Goal: Task Accomplishment & Management: Manage account settings

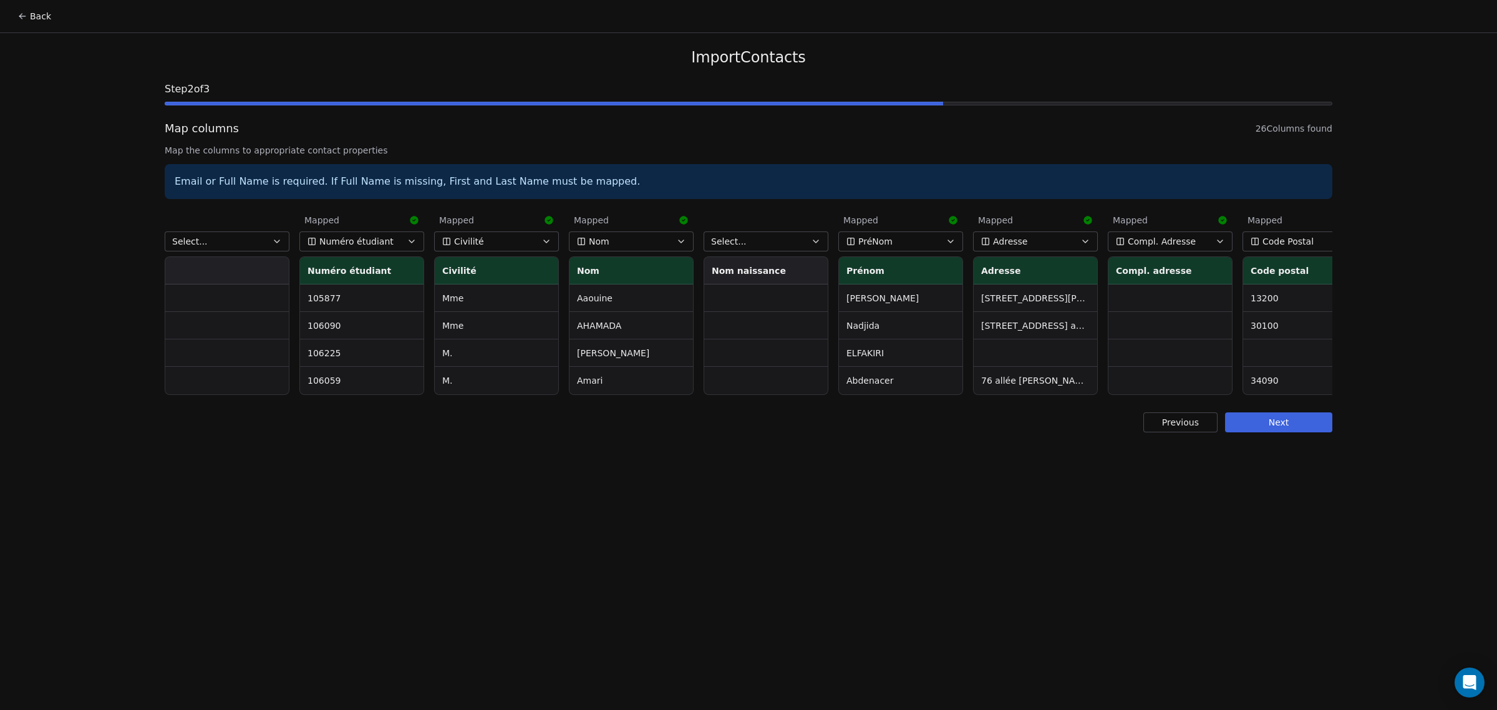
click at [1309, 432] on button "Next" at bounding box center [1278, 422] width 107 height 20
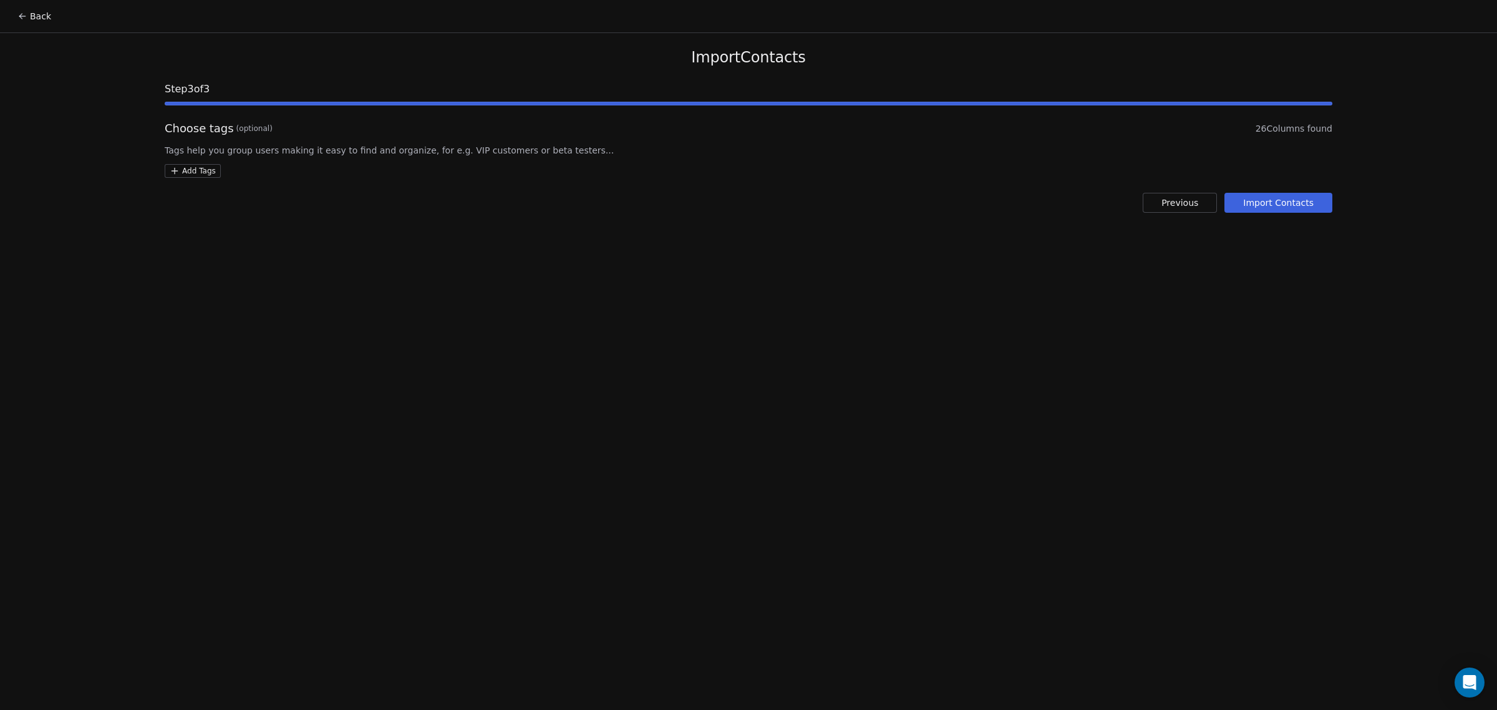
click at [203, 172] on html "Back Import Contacts Step 3 of 3 Choose tags (optional) 26 Columns found Tags h…" at bounding box center [748, 355] width 1497 height 710
type input "**********"
click at [258, 237] on span "Forum demande" at bounding box center [261, 234] width 46 height 13
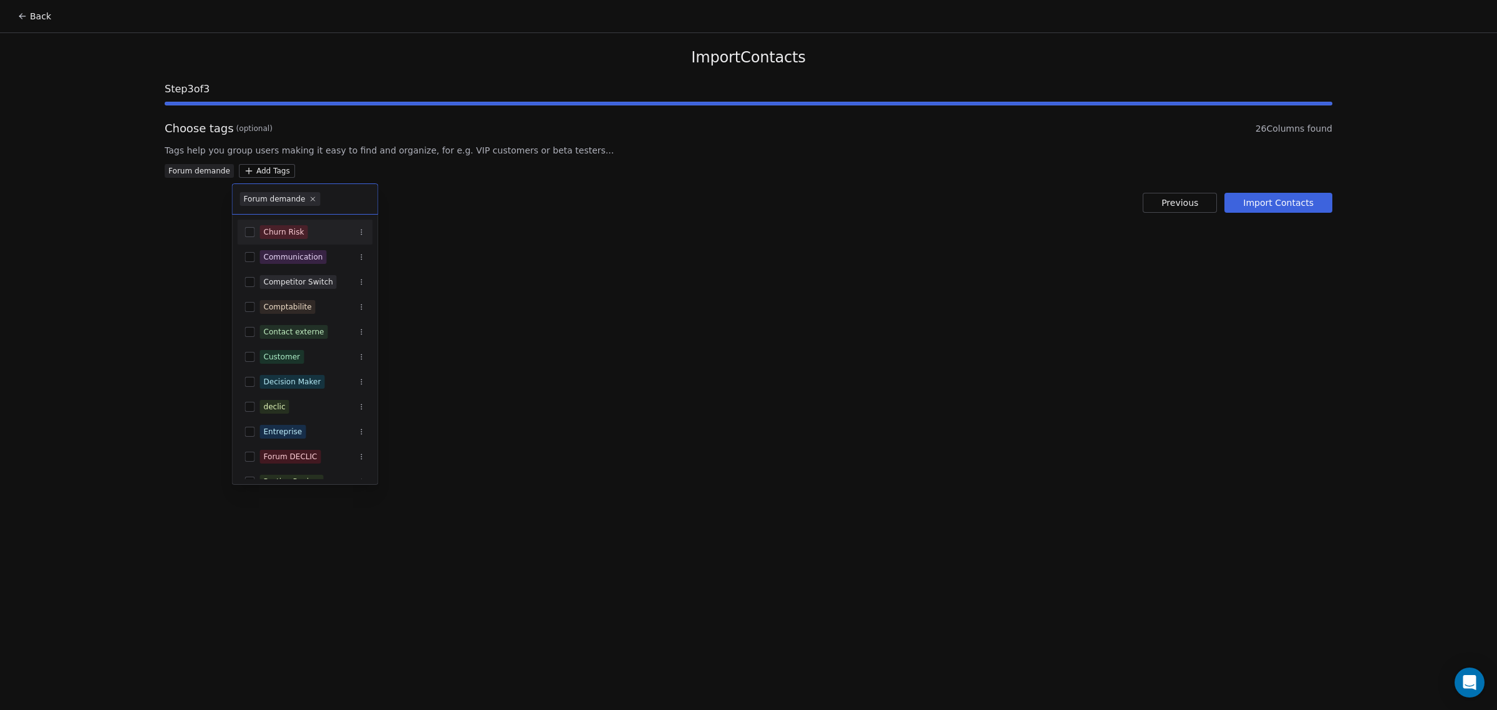
click at [403, 278] on html "Back Import Contacts Step 3 of 3 Choose tags (optional) 26 Columns found Tags h…" at bounding box center [748, 355] width 1497 height 710
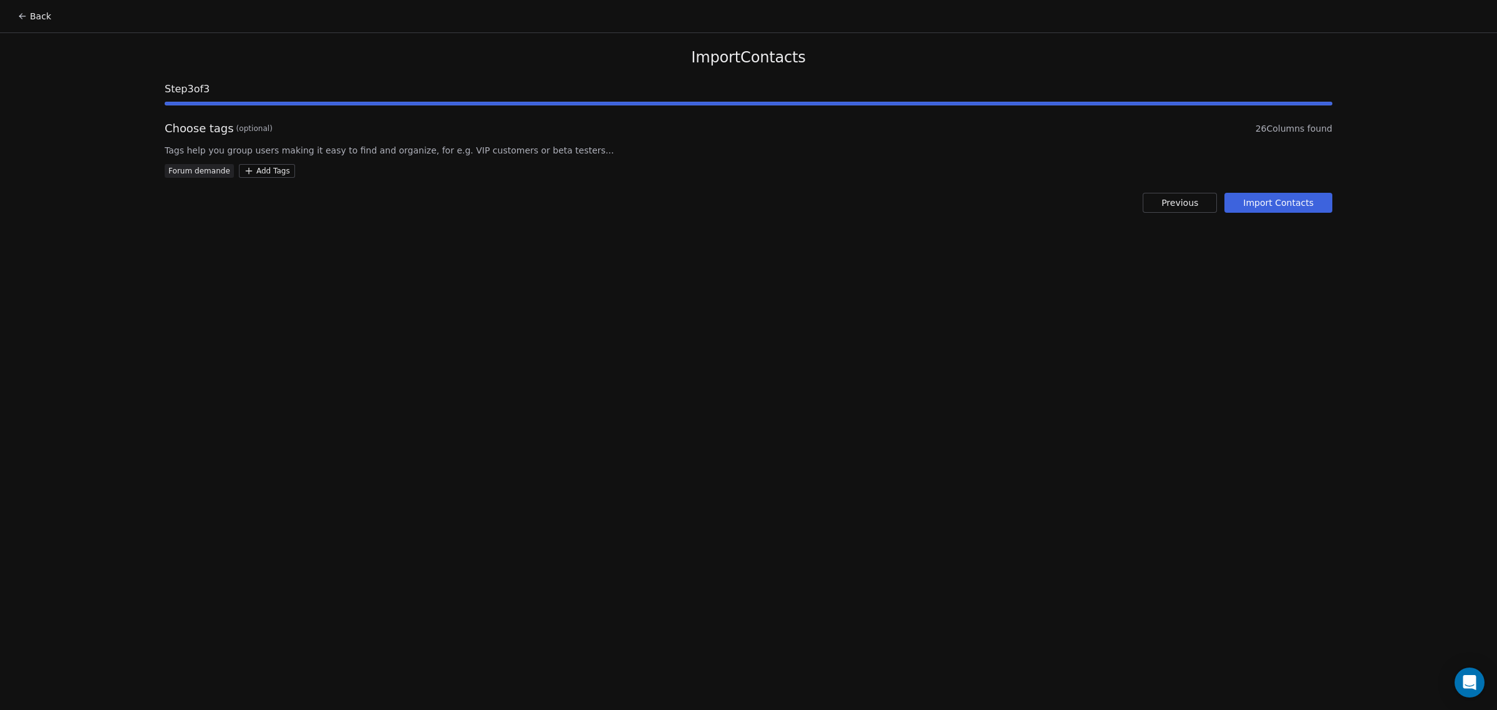
click at [245, 173] on html "Back Import Contacts Step 3 of 3 Choose tags (optional) 26 Columns found Tags h…" at bounding box center [748, 355] width 1497 height 710
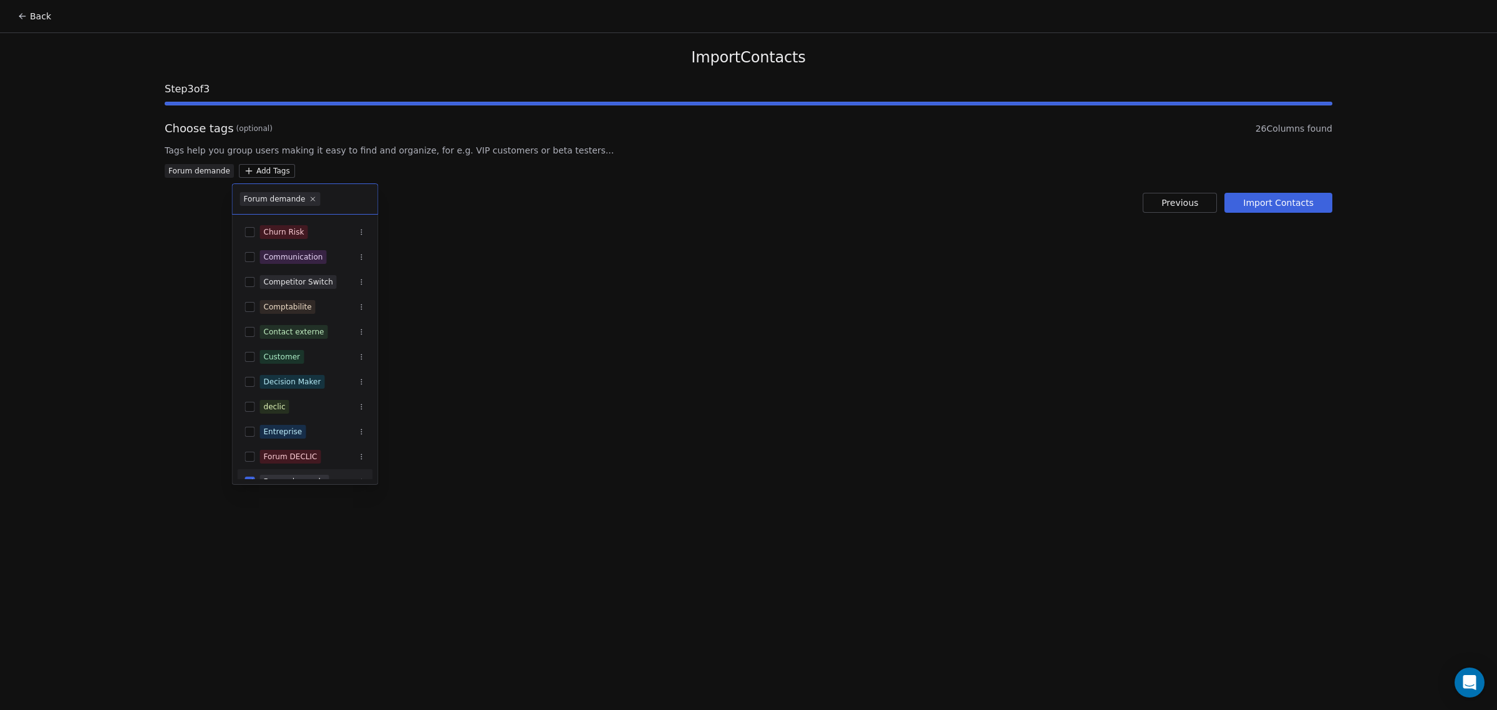
click at [285, 200] on div "Forum demande" at bounding box center [275, 198] width 62 height 11
click at [538, 213] on html "Back Import Contacts Step 3 of 3 Choose tags (optional) 26 Columns found Tags h…" at bounding box center [748, 355] width 1497 height 710
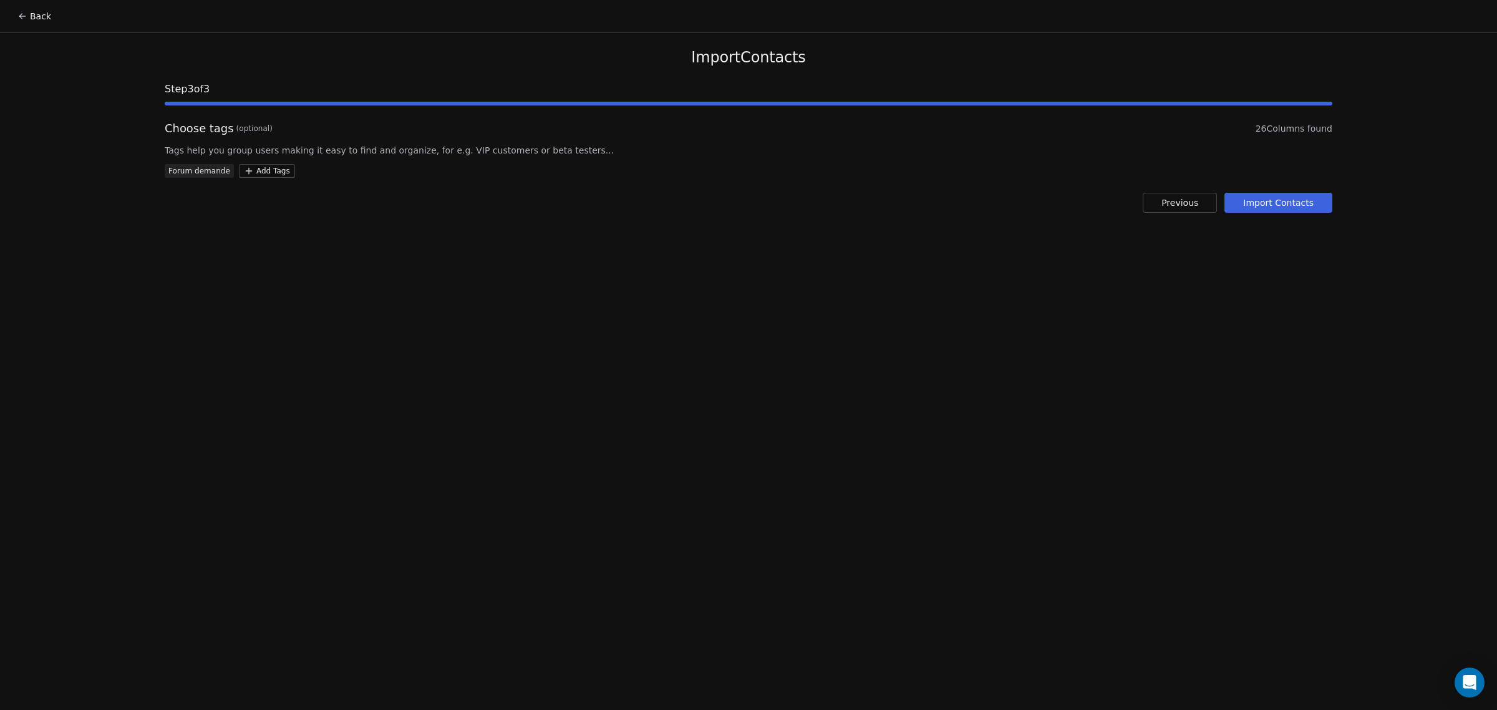
click at [1302, 208] on button "Import Contacts" at bounding box center [1278, 203] width 108 height 20
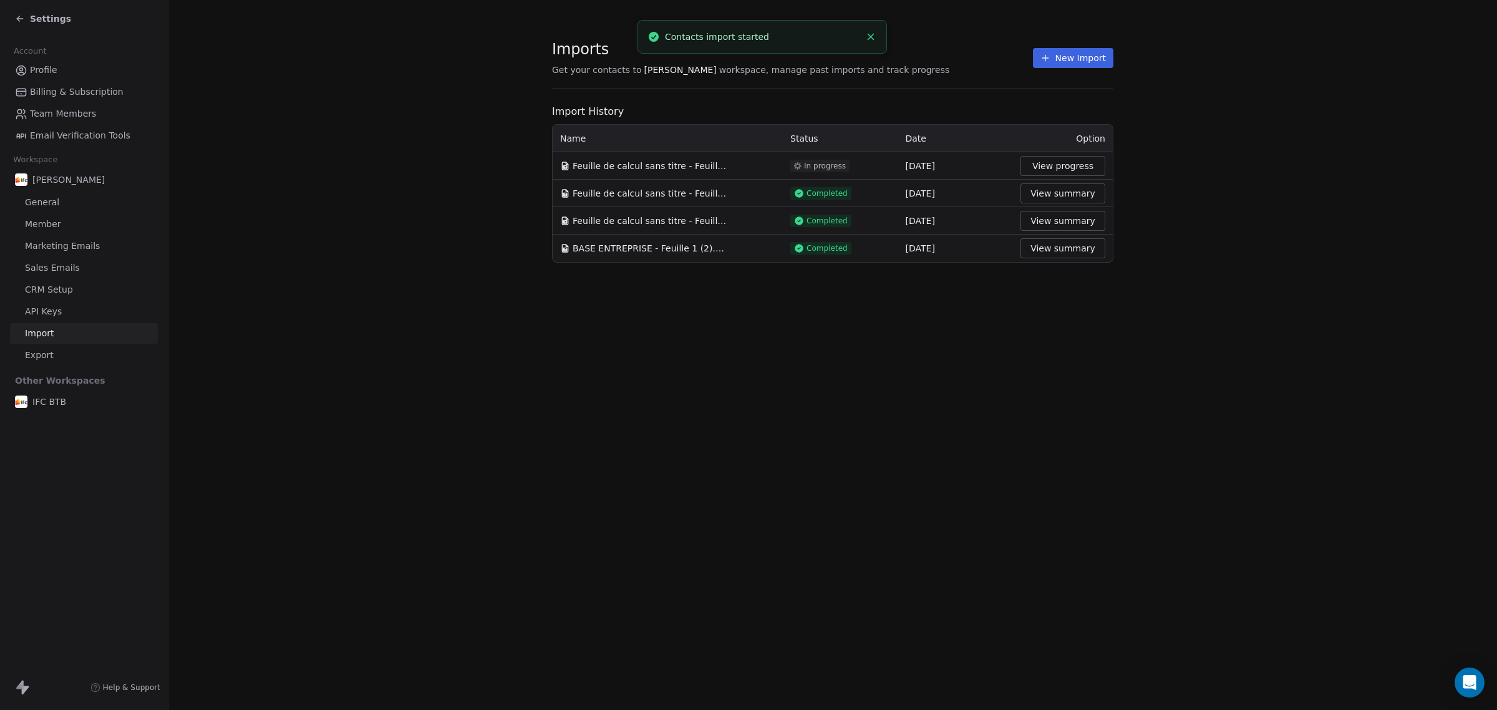
click at [730, 322] on div "Imports Get your contacts to Mickael BAERT workspace, manage past imports and t…" at bounding box center [832, 355] width 1329 height 710
click at [29, 13] on div "Settings" at bounding box center [43, 18] width 56 height 12
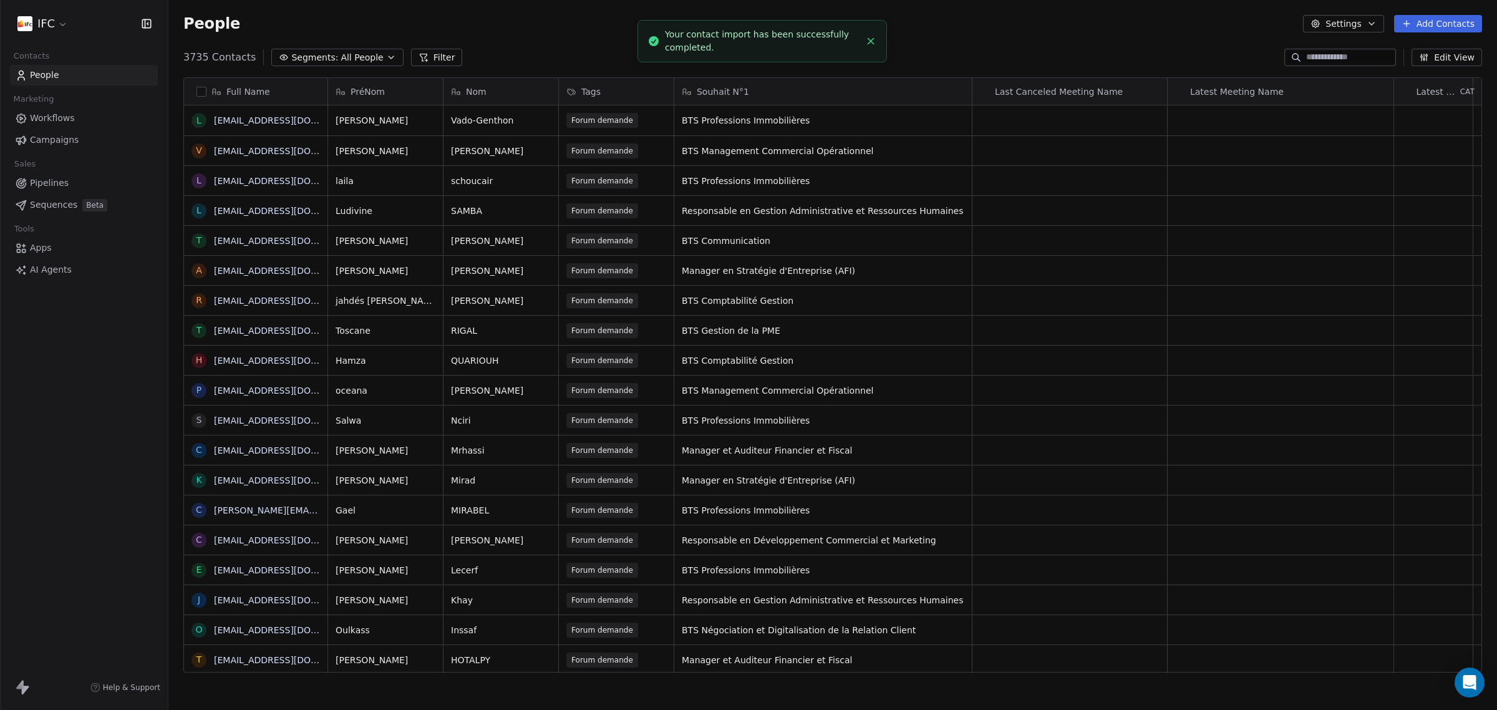
scroll to position [613, 1317]
click at [67, 138] on span "Campaigns" at bounding box center [54, 139] width 49 height 13
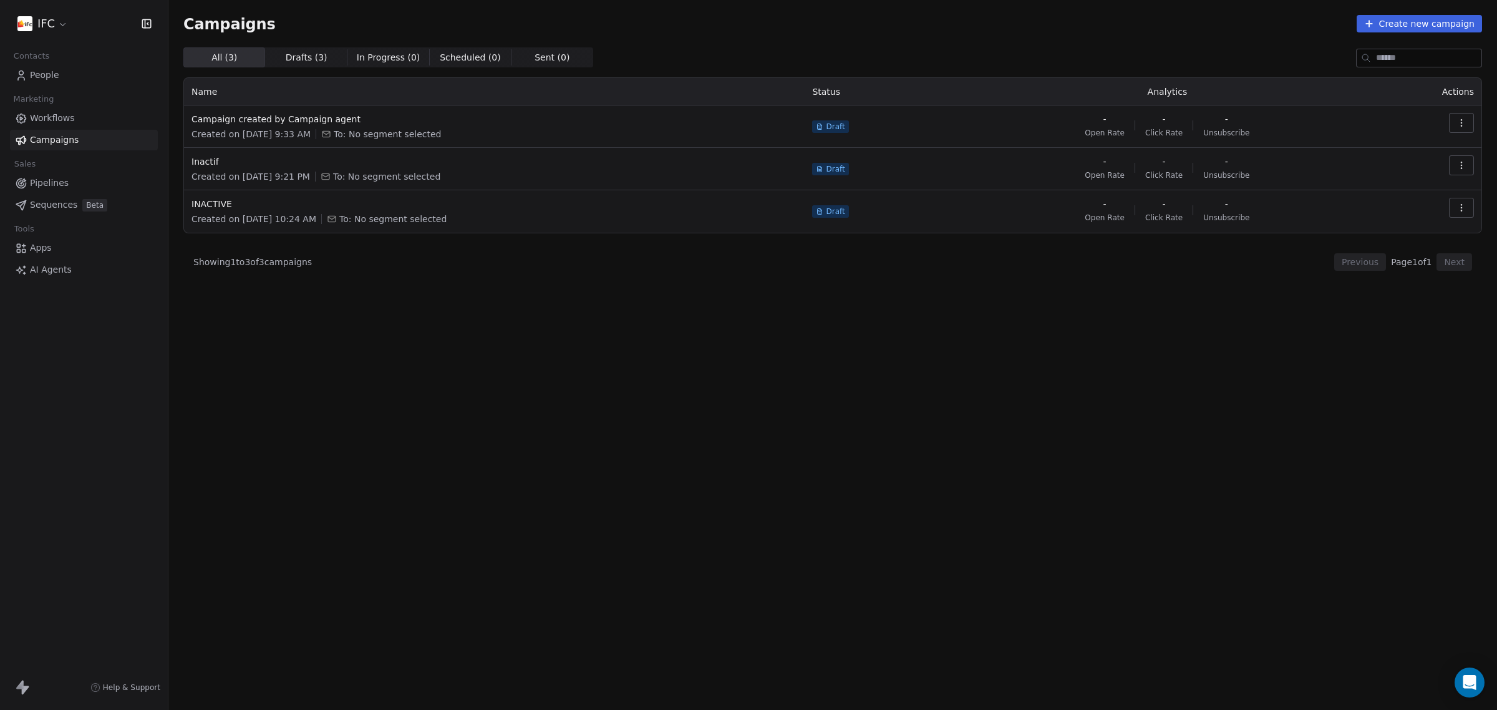
click at [399, 323] on div "All ( 3 ) All ( 3 ) Drafts ( 3 ) Drafts ( 3 ) In Progress ( 0 ) In Progress ( 0…" at bounding box center [832, 323] width 1299 height 553
click at [125, 203] on link "Sequences Beta" at bounding box center [84, 205] width 148 height 21
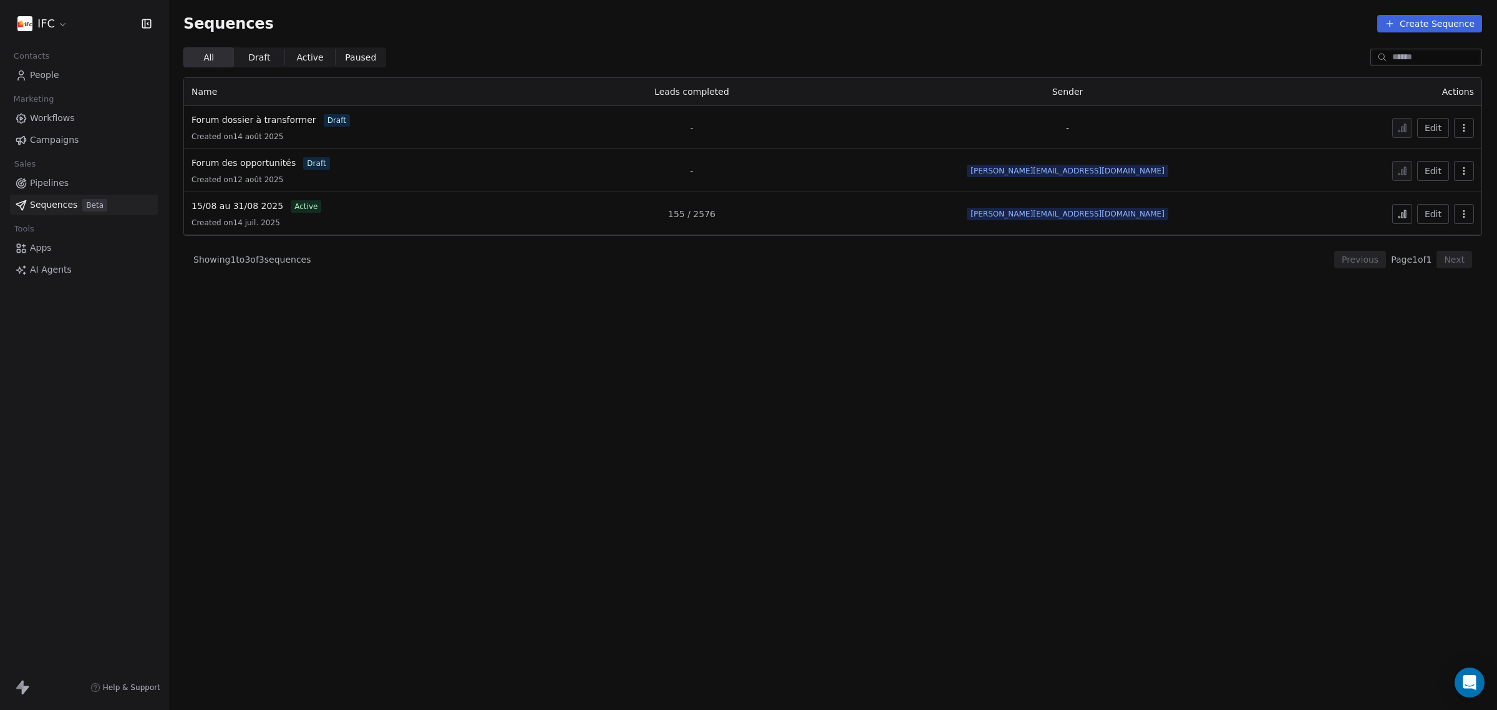
click at [447, 278] on div "Showing 1 to 3 of 3 sequences Previous Page 1 of 1 Next" at bounding box center [832, 259] width 1299 height 47
click at [245, 117] on span "Forum dossier à transformer" at bounding box center [253, 120] width 125 height 10
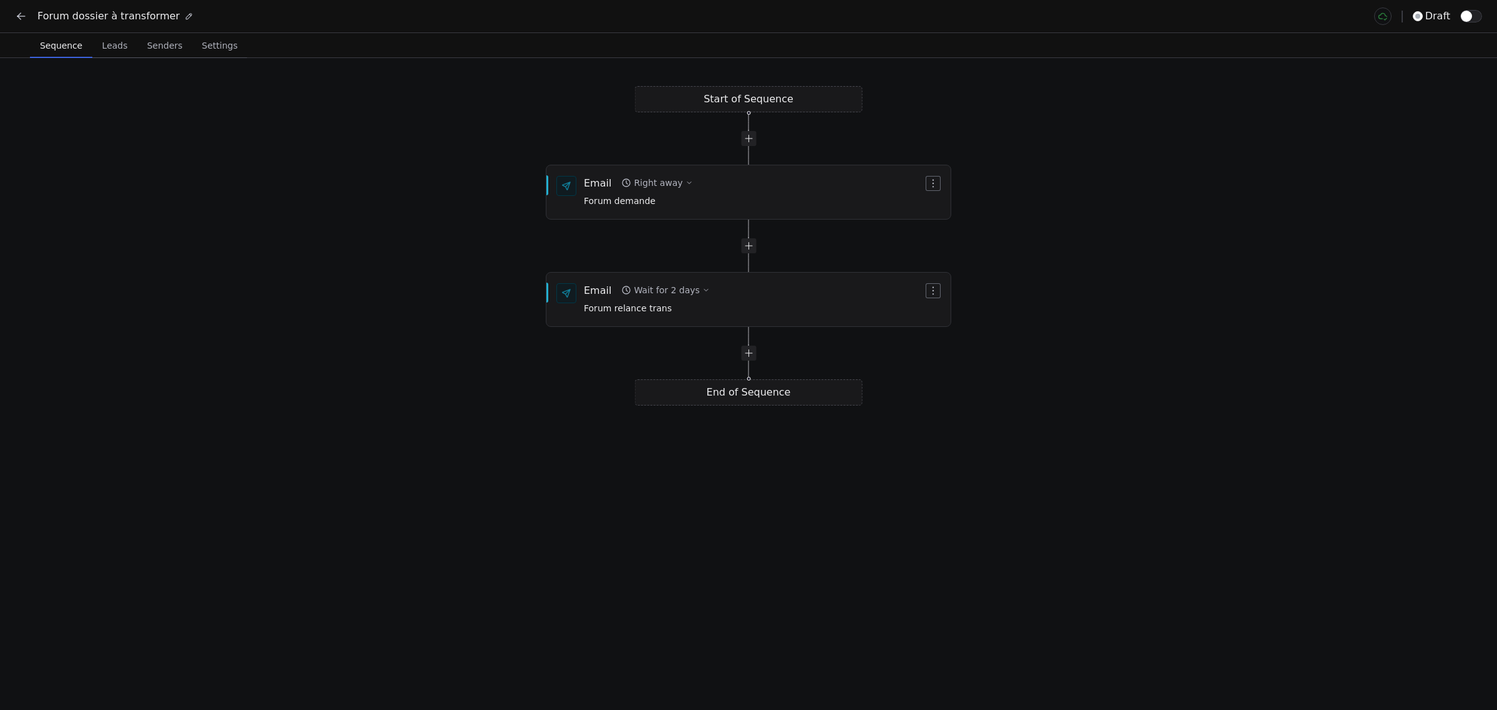
click at [150, 53] on span "Senders" at bounding box center [165, 45] width 46 height 17
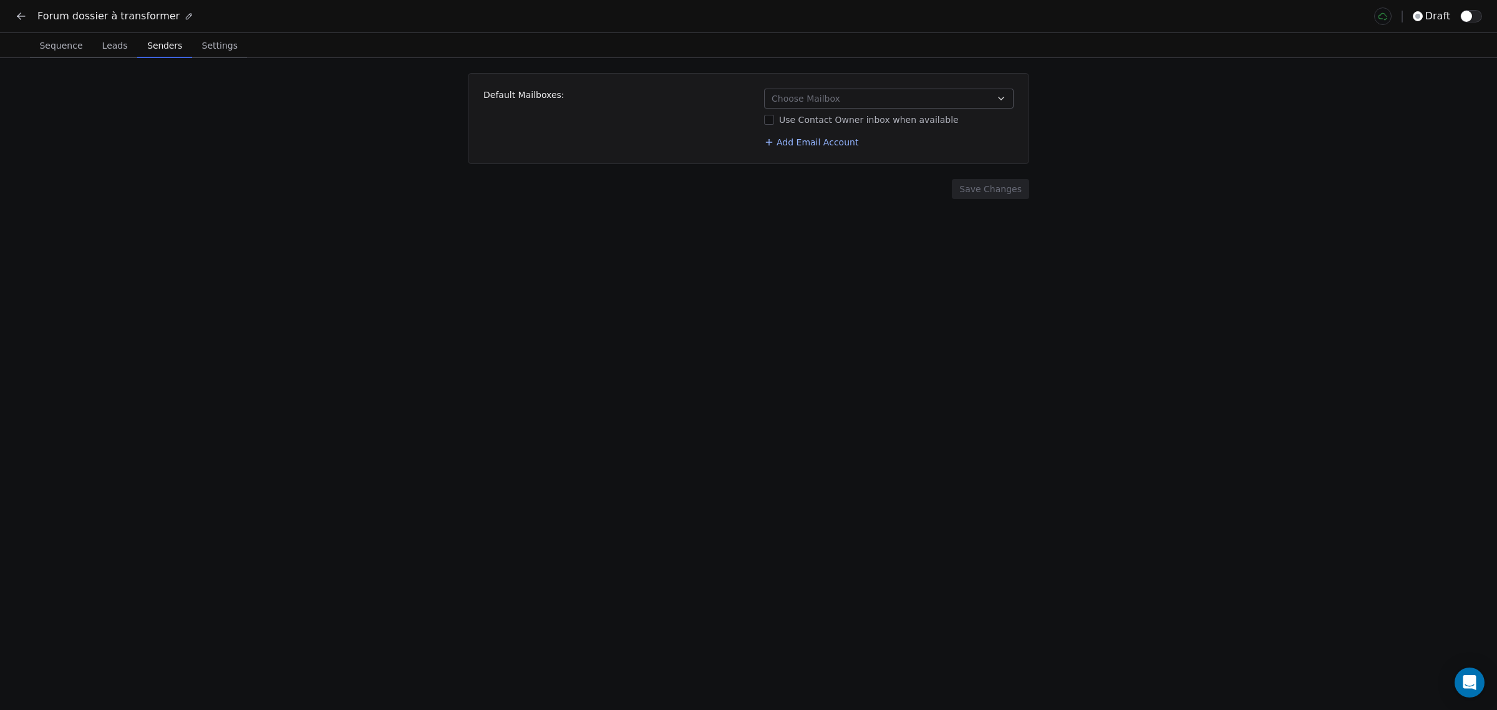
click at [851, 101] on button "Choose Mailbox" at bounding box center [889, 99] width 250 height 20
click at [806, 151] on span "[PERSON_NAME][EMAIL_ADDRESS][DOMAIN_NAME]" at bounding box center [904, 152] width 225 height 12
click at [752, 150] on html "Forum dossier à transformer draft Sequence Sequence Leads Leads Senders Senders…" at bounding box center [748, 355] width 1497 height 710
click at [681, 157] on div "Default Mailboxes: [PERSON_NAME][EMAIL_ADDRESS][DOMAIN_NAME] Use Contact Owner …" at bounding box center [748, 118] width 561 height 91
click at [964, 193] on button "Save Changes" at bounding box center [990, 189] width 77 height 20
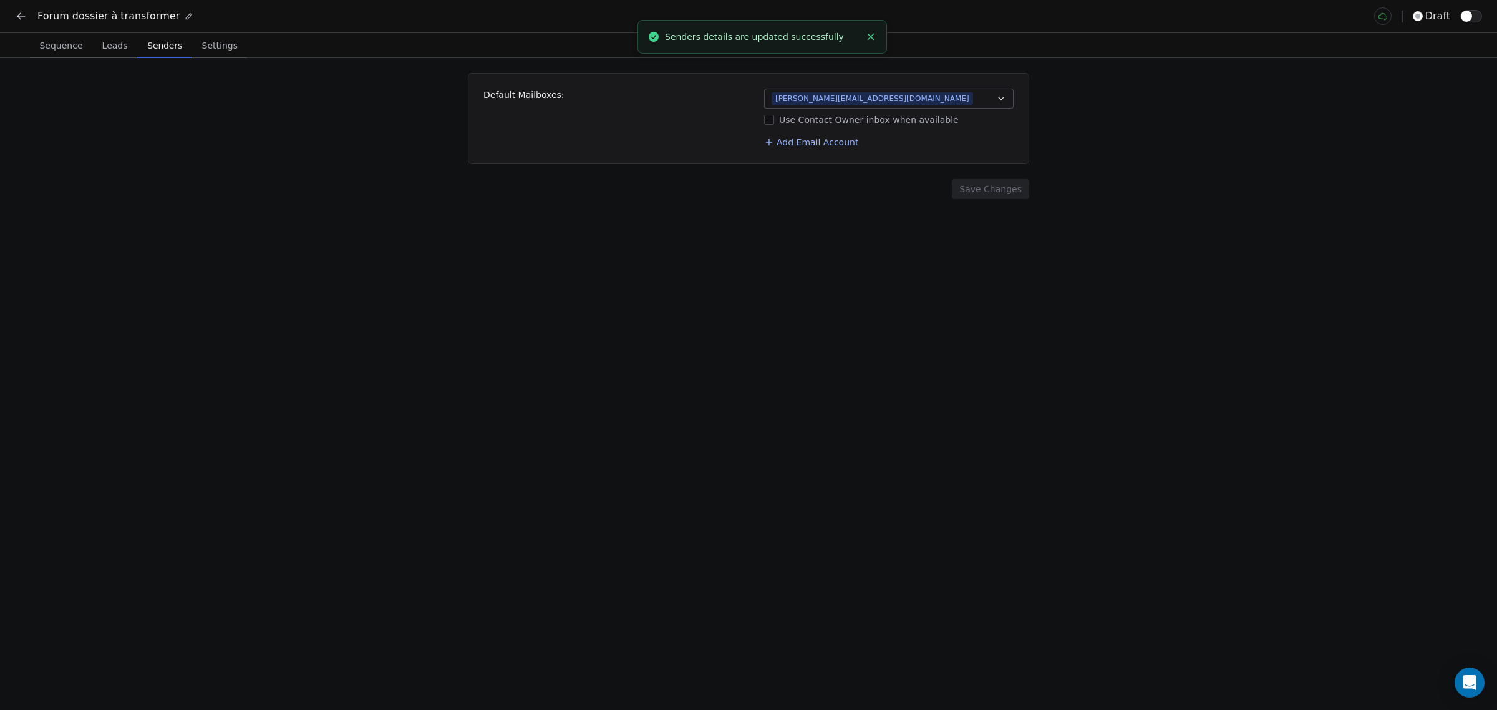
click at [185, 61] on div "Default Mailboxes: [PERSON_NAME][EMAIL_ADDRESS][DOMAIN_NAME] Use Contact Owner …" at bounding box center [748, 384] width 1497 height 652
click at [203, 46] on span "Settings" at bounding box center [220, 45] width 46 height 17
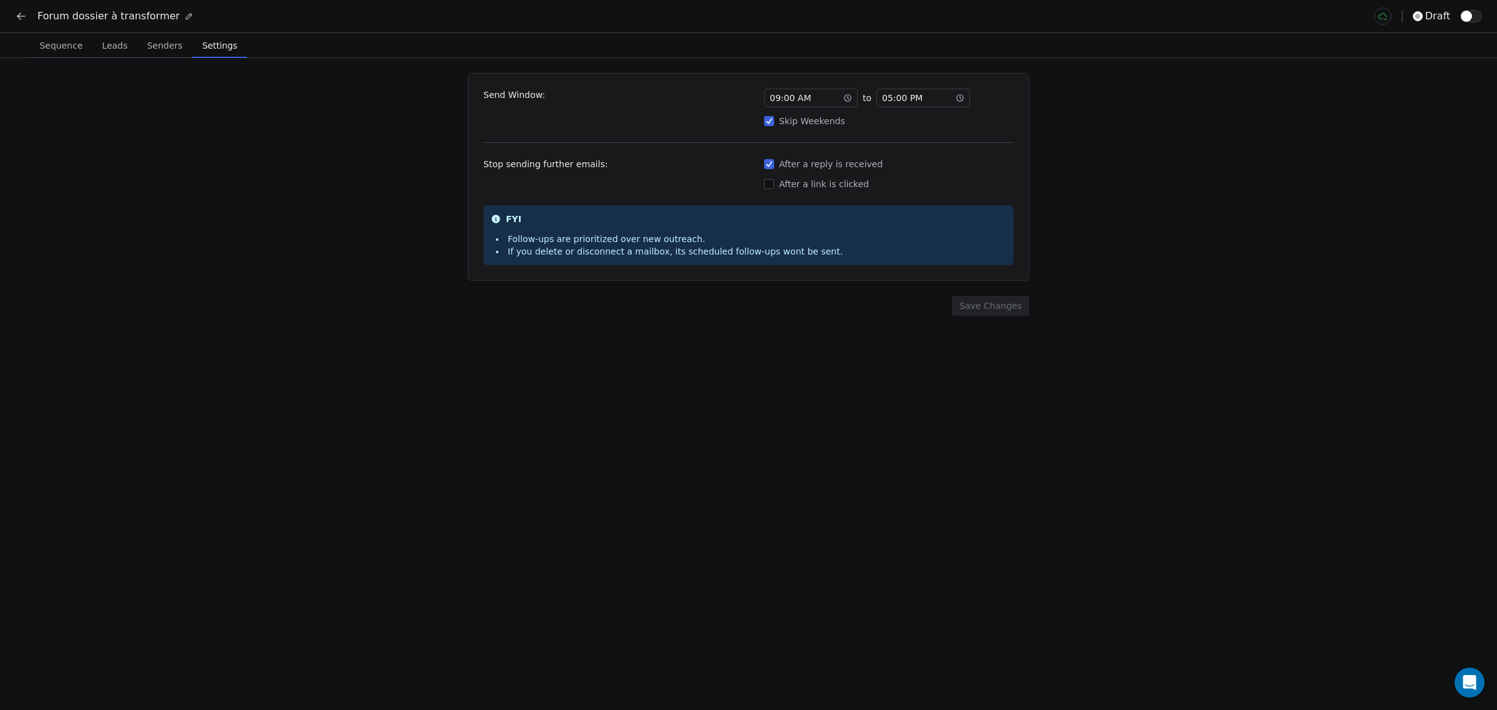
click at [823, 332] on div "Send Window: 09 : 00 AM to 05 : 00 PM Skip Weekends Stop sending further emails…" at bounding box center [748, 384] width 1497 height 652
click at [475, 284] on div "Send Window: 09 : 00 AM to 05 : 00 PM Skip Weekends Stop sending further emails…" at bounding box center [748, 384] width 1497 height 652
click at [150, 42] on span "Senders" at bounding box center [165, 45] width 46 height 17
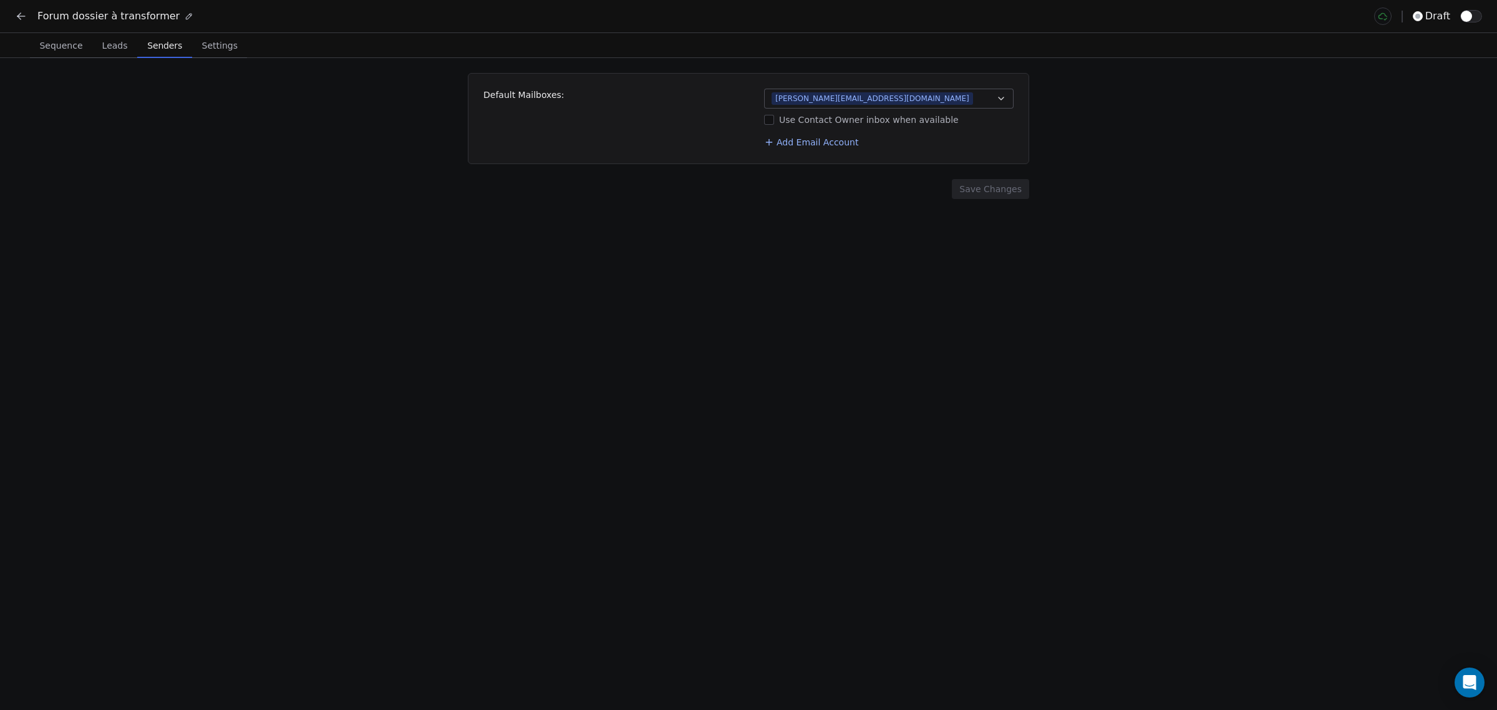
click at [119, 47] on span "Leads" at bounding box center [115, 45] width 36 height 17
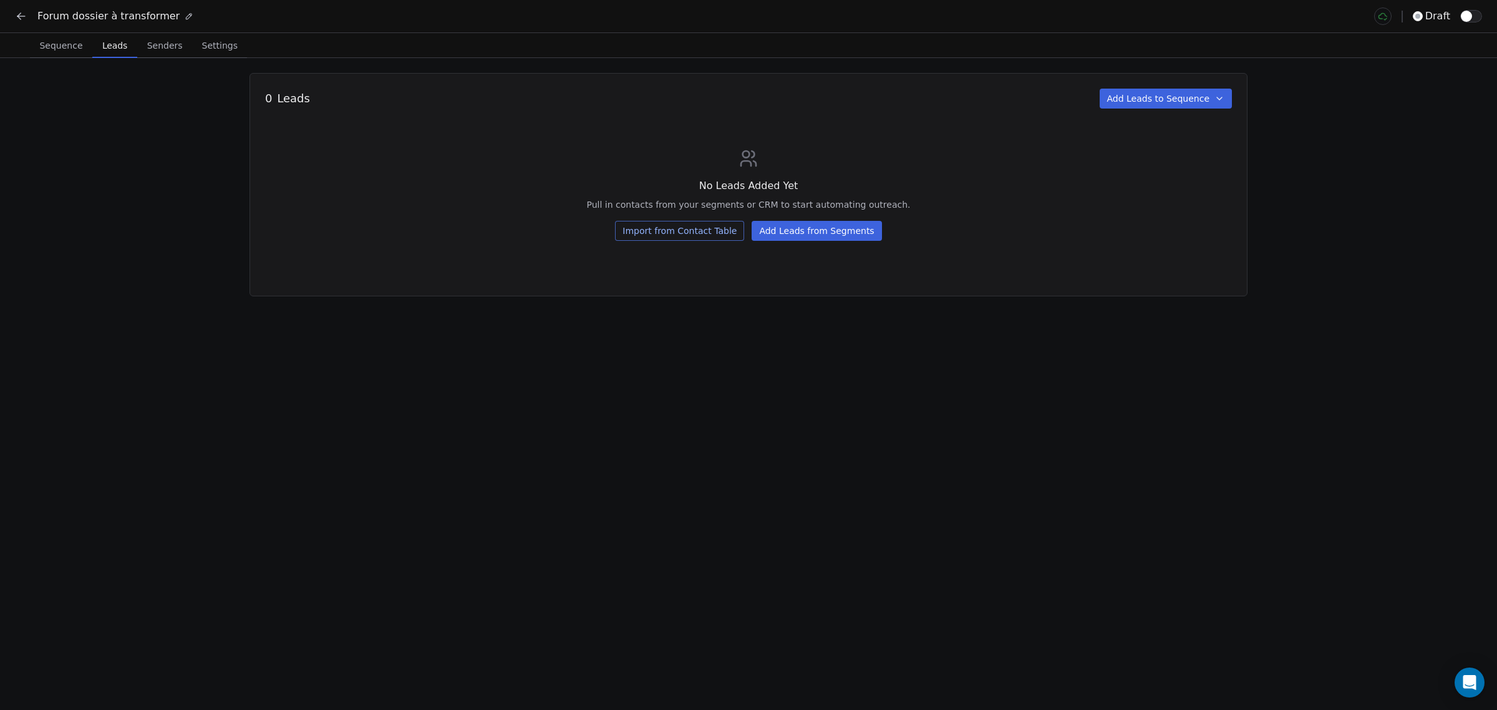
click at [221, 193] on div "0 Leads Add Leads to Sequence No Leads Added Yet Pull in contacts from your seg…" at bounding box center [748, 384] width 1497 height 652
click at [730, 228] on button "Import from Contact Table" at bounding box center [679, 231] width 129 height 20
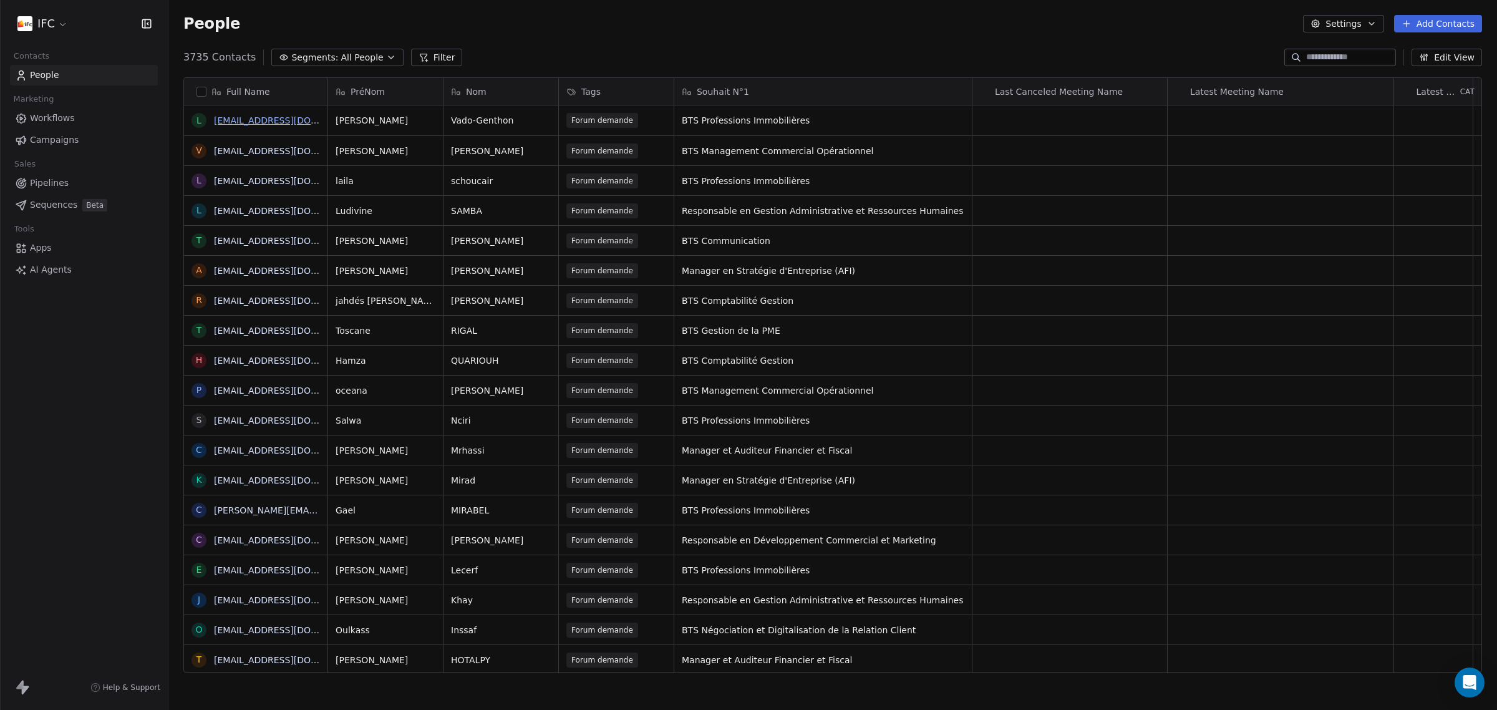
scroll to position [613, 1317]
click at [301, 61] on span "Segments:" at bounding box center [314, 57] width 47 height 13
click at [422, 57] on html "IFC Contacts People Marketing Workflows Campaigns Sales Pipelines Sequences Bet…" at bounding box center [748, 355] width 1497 height 710
click at [421, 57] on button "Filter" at bounding box center [437, 57] width 52 height 17
click at [72, 51] on button "Add Filter" at bounding box center [83, 52] width 153 height 22
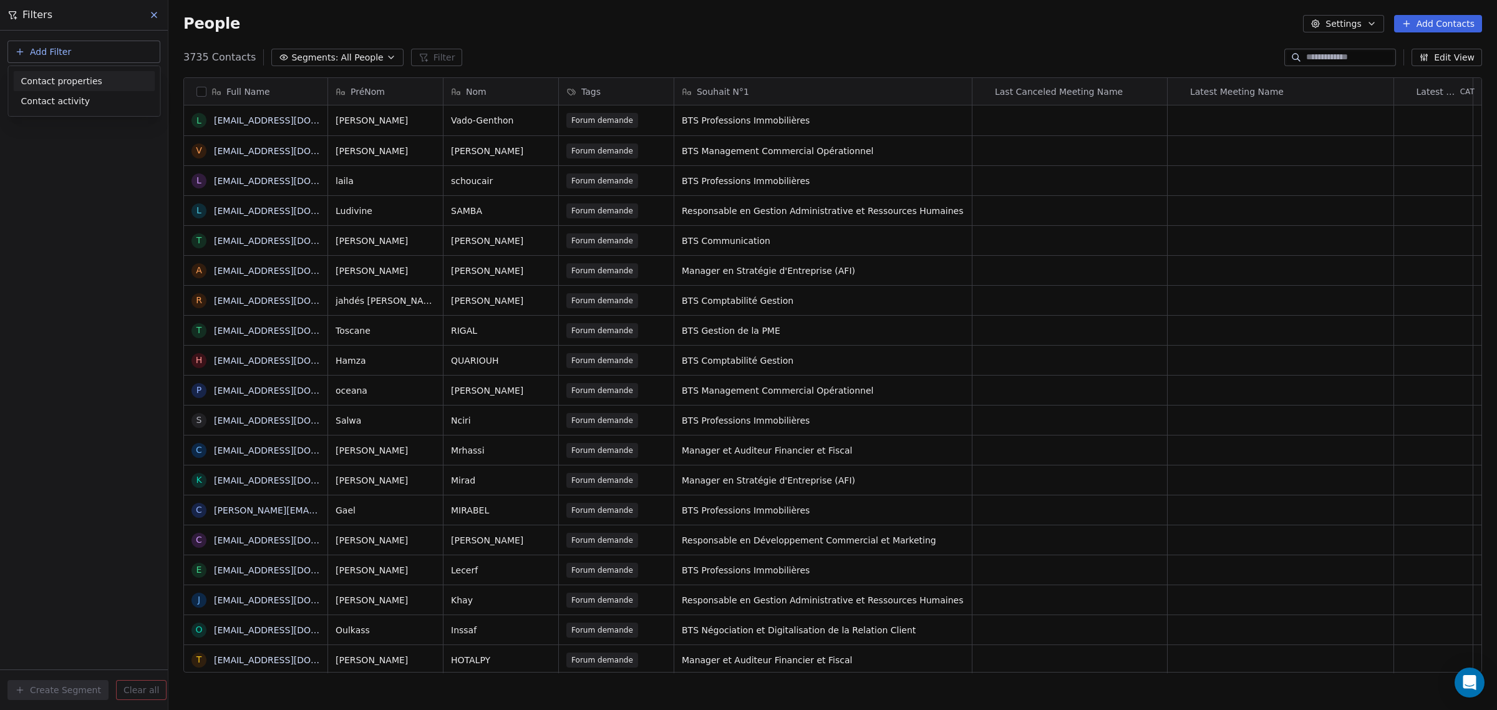
click at [76, 83] on span "Contact properties" at bounding box center [61, 81] width 81 height 13
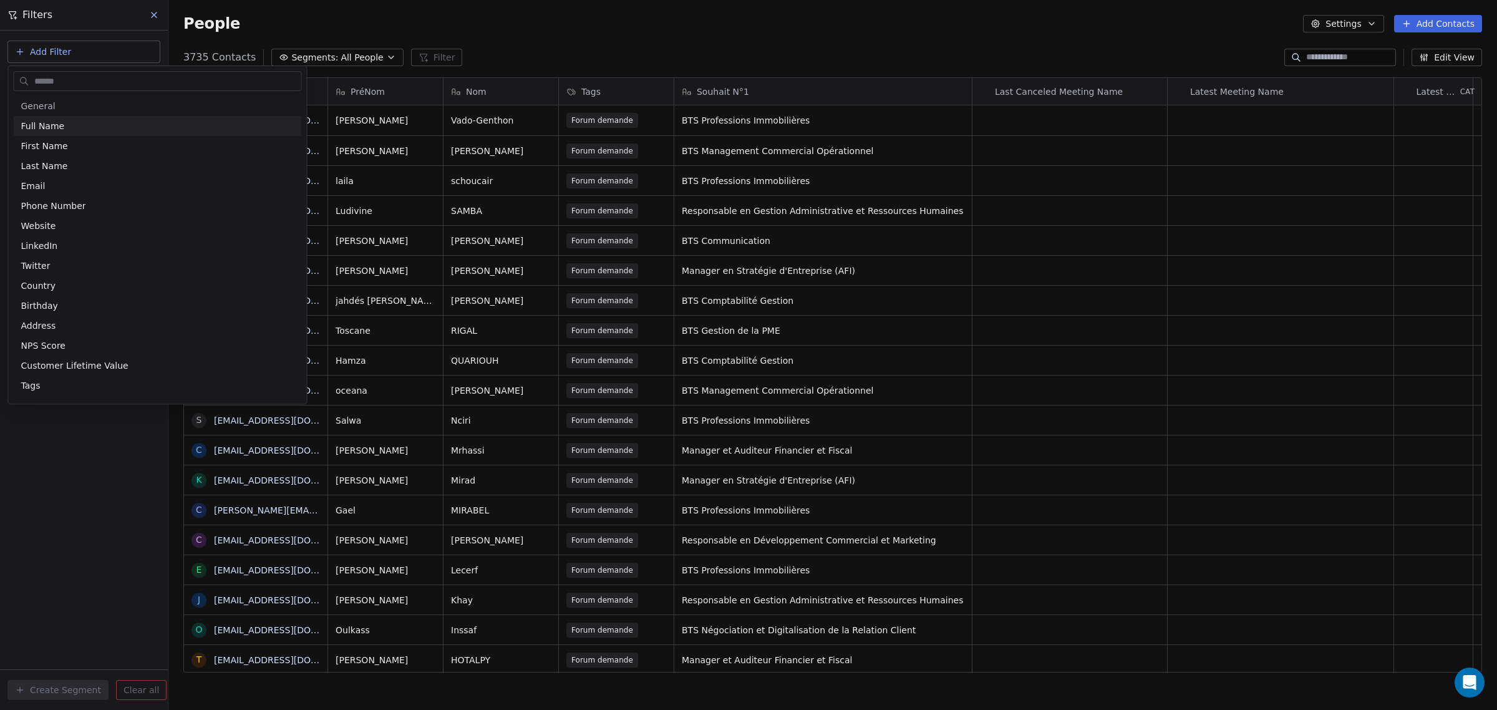
click at [59, 44] on html "IFC Contacts People Marketing Workflows Campaigns Sales Pipelines Sequences Bet…" at bounding box center [748, 355] width 1497 height 710
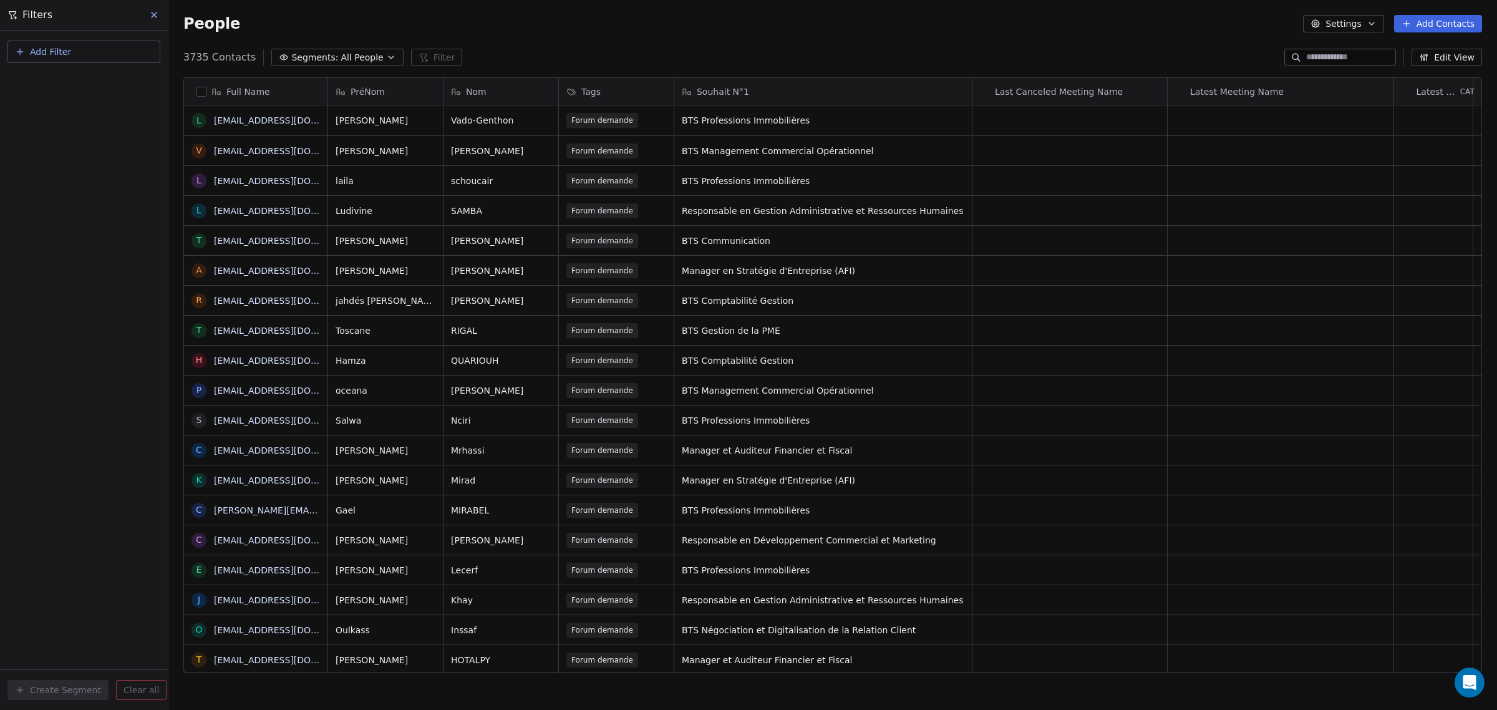
click at [53, 51] on span "Add Filter" at bounding box center [50, 52] width 41 height 13
click at [72, 85] on span "Contact properties" at bounding box center [61, 81] width 81 height 13
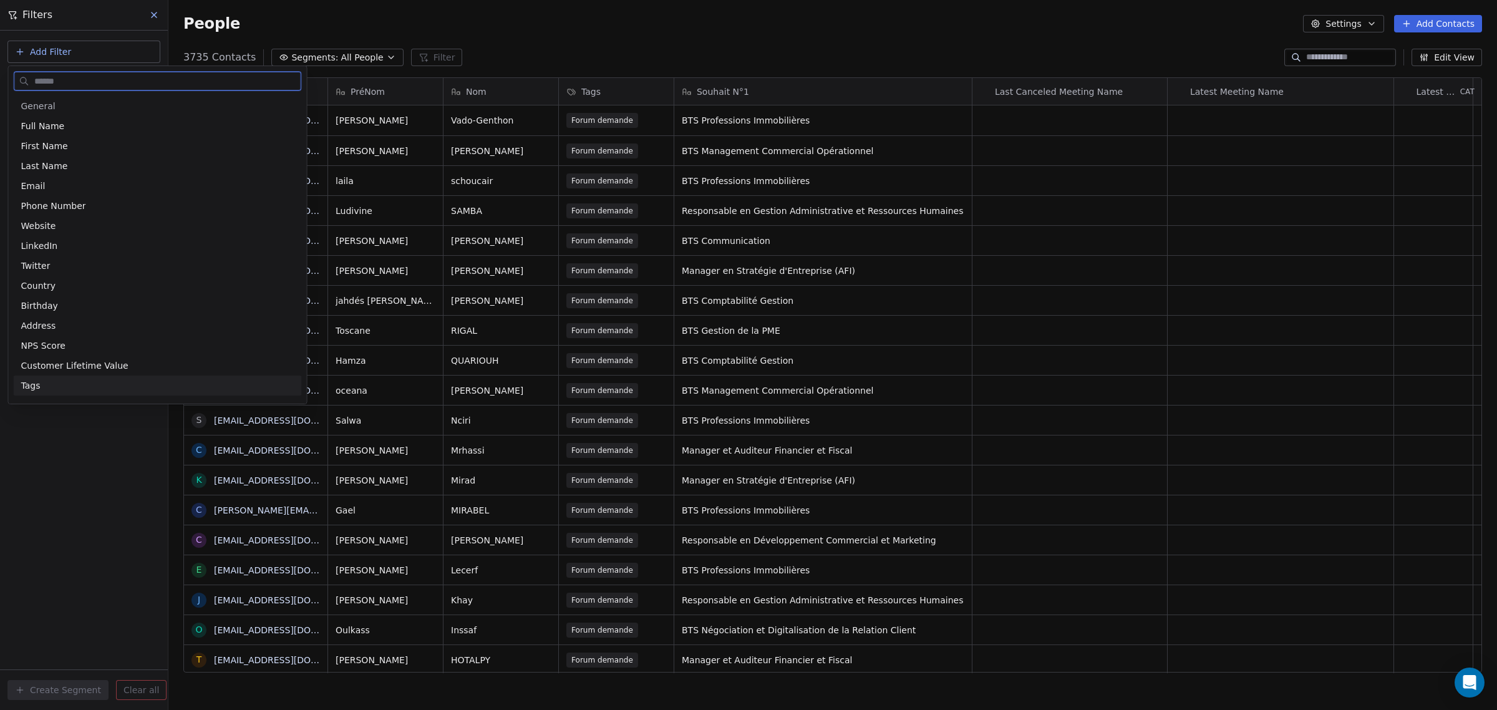
click at [80, 389] on div "Tags" at bounding box center [157, 385] width 273 height 12
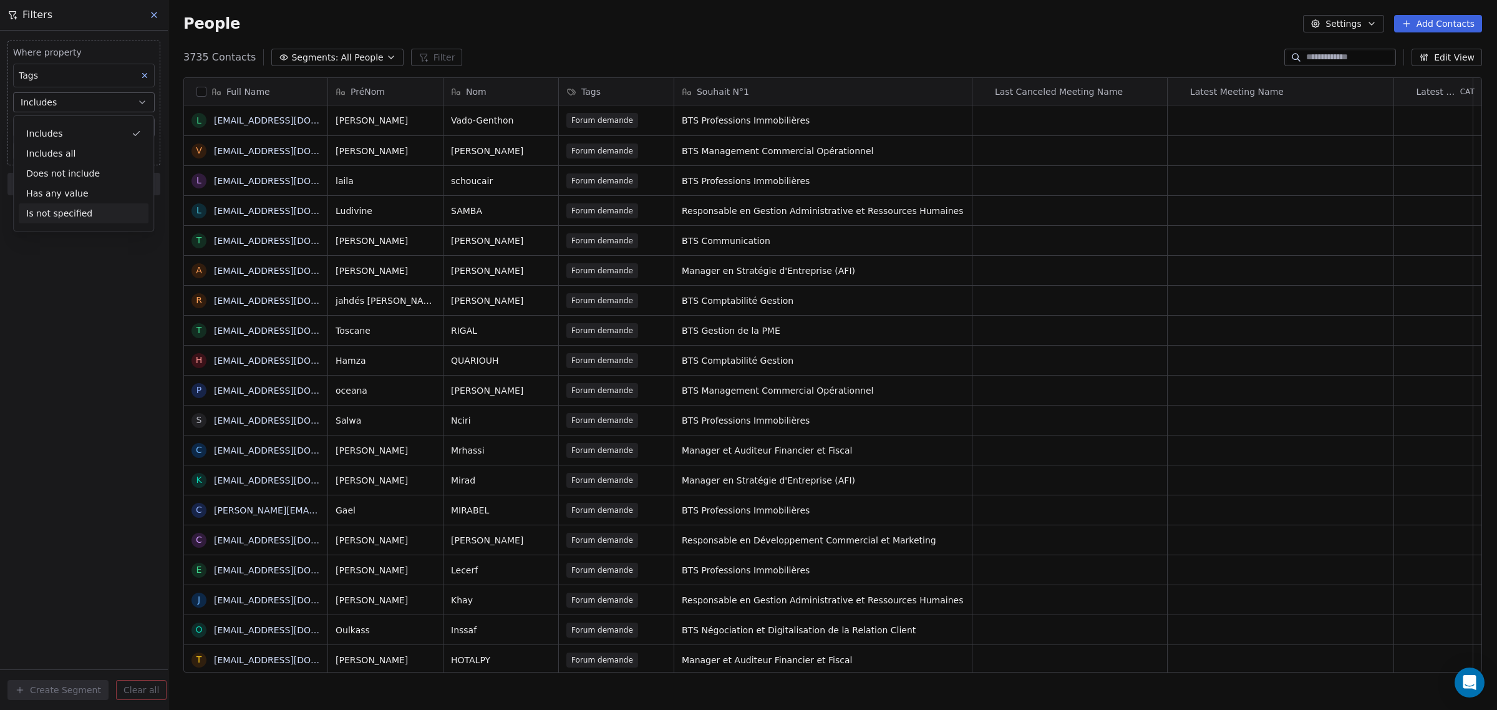
click at [99, 284] on div "Where property Tags Includes Select Tags Add filter to this group Add another f…" at bounding box center [84, 370] width 168 height 679
click at [63, 131] on body "IFC Contacts People Marketing Workflows Campaigns Sales Pipelines Sequences Bet…" at bounding box center [748, 355] width 1497 height 710
type input "***"
click at [110, 195] on div "Forum demande" at bounding box center [93, 192] width 105 height 14
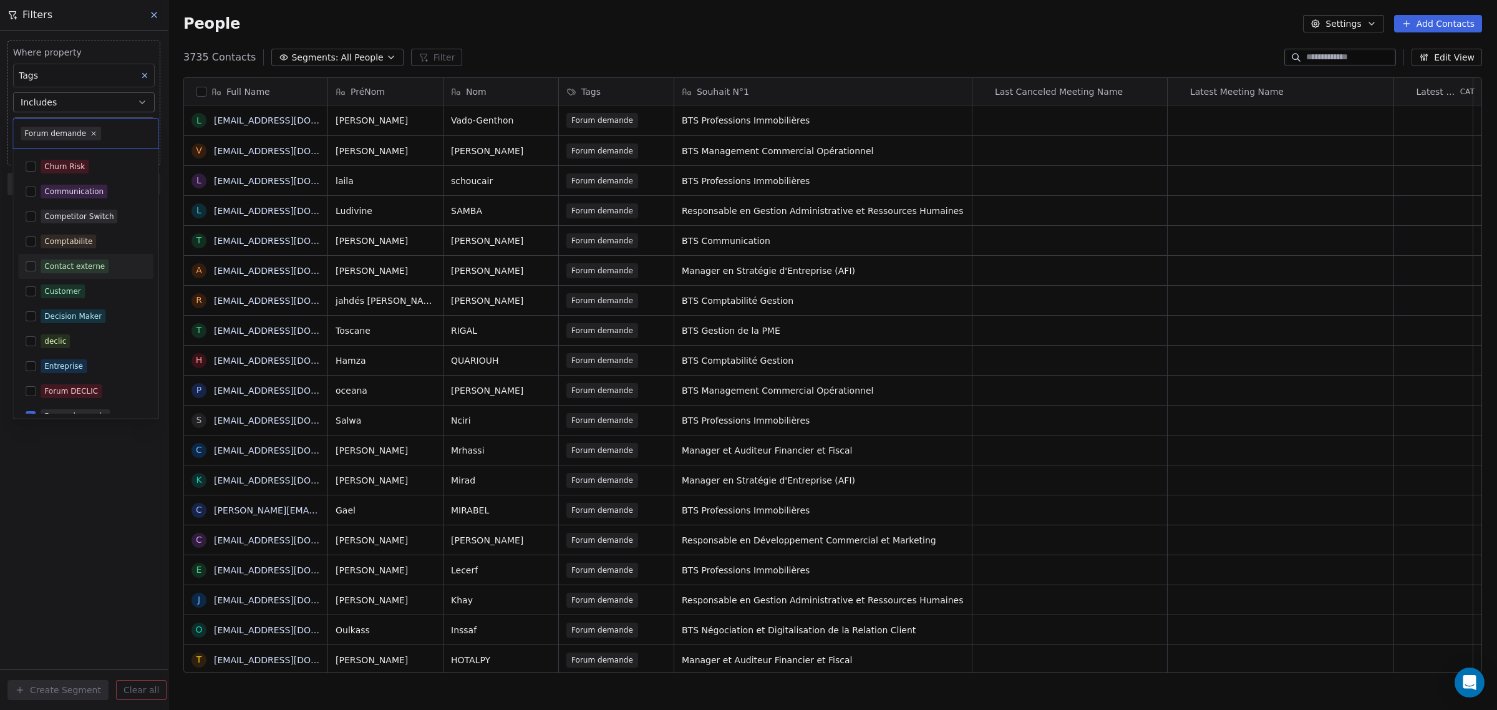
click at [81, 261] on div "Contact externe" at bounding box center [74, 266] width 61 height 11
click at [104, 278] on div "Contact externe" at bounding box center [93, 281] width 105 height 14
click at [84, 485] on html "IFC Contacts People Marketing Workflows Campaigns Sales Pipelines Sequences Bet…" at bounding box center [748, 355] width 1497 height 710
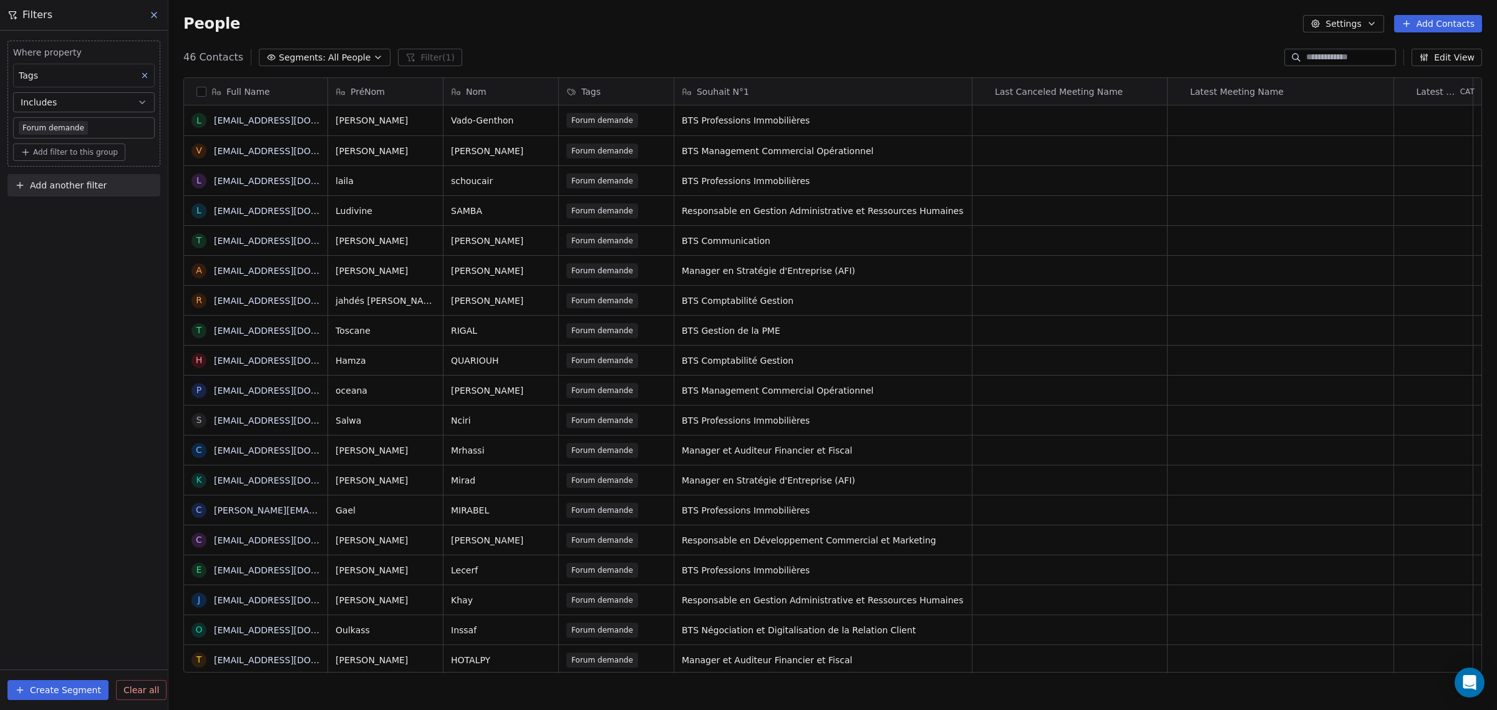
drag, startPoint x: 200, startPoint y: 92, endPoint x: 521, endPoint y: 61, distance: 322.7
click at [201, 92] on button "button" at bounding box center [201, 92] width 10 height 10
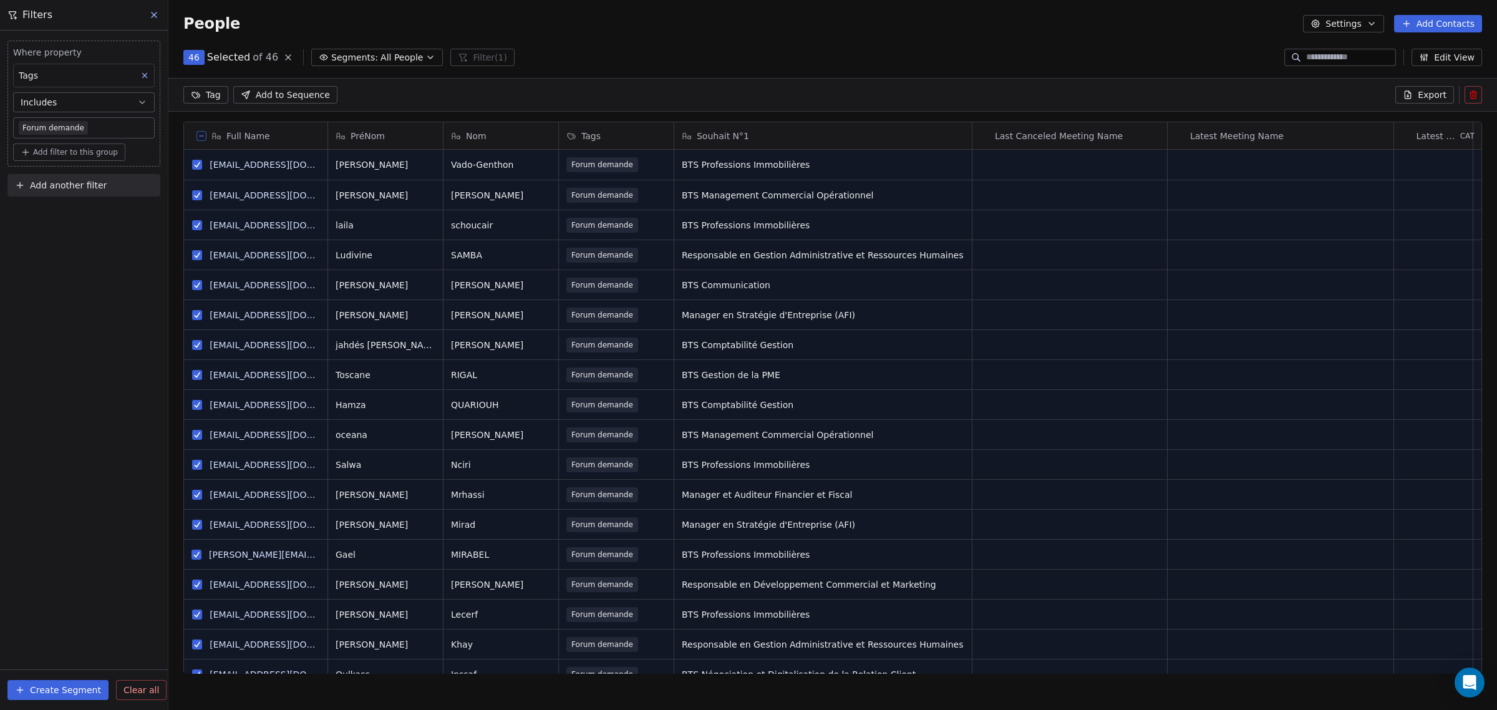
scroll to position [569, 1317]
click at [291, 92] on span "Add to Sequence" at bounding box center [293, 95] width 74 height 12
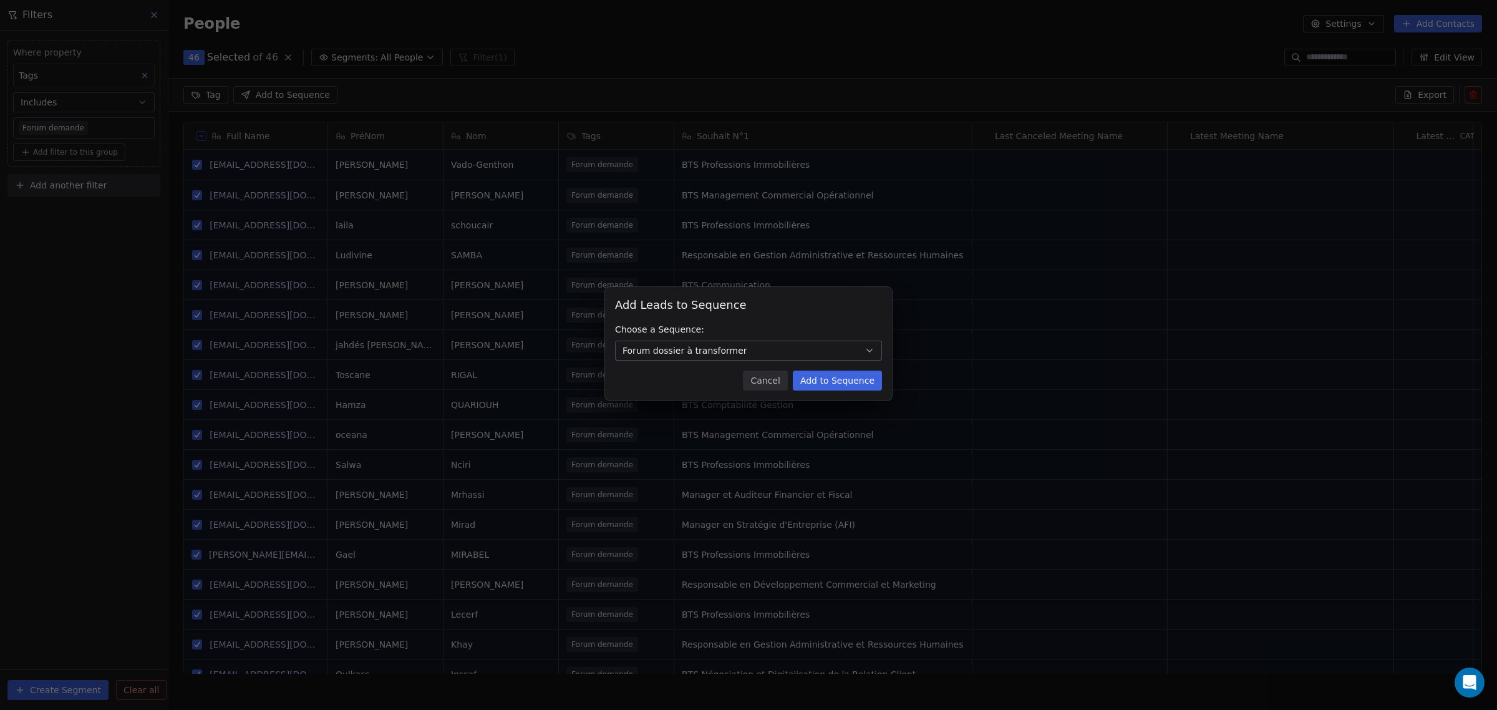
click at [841, 377] on button "Add to Sequence" at bounding box center [837, 381] width 89 height 20
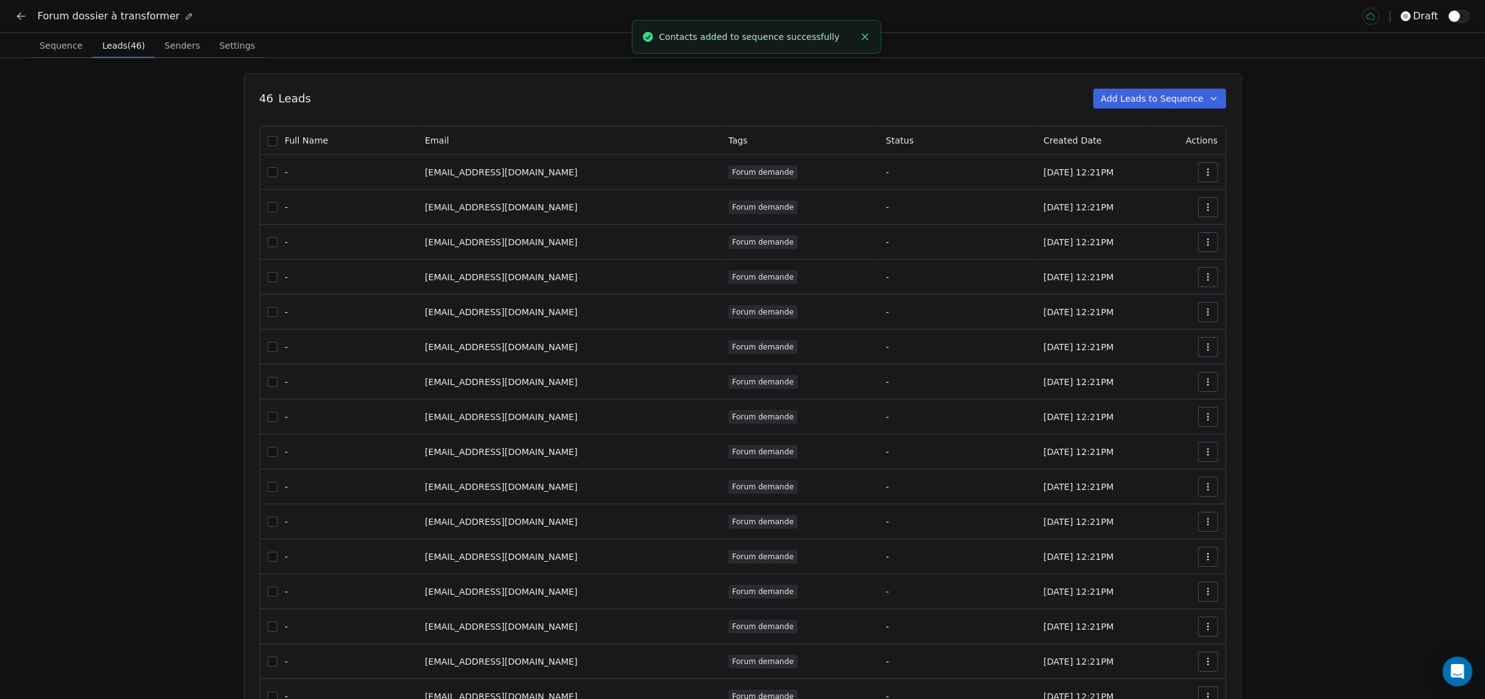
click at [25, 19] on icon at bounding box center [21, 16] width 12 height 12
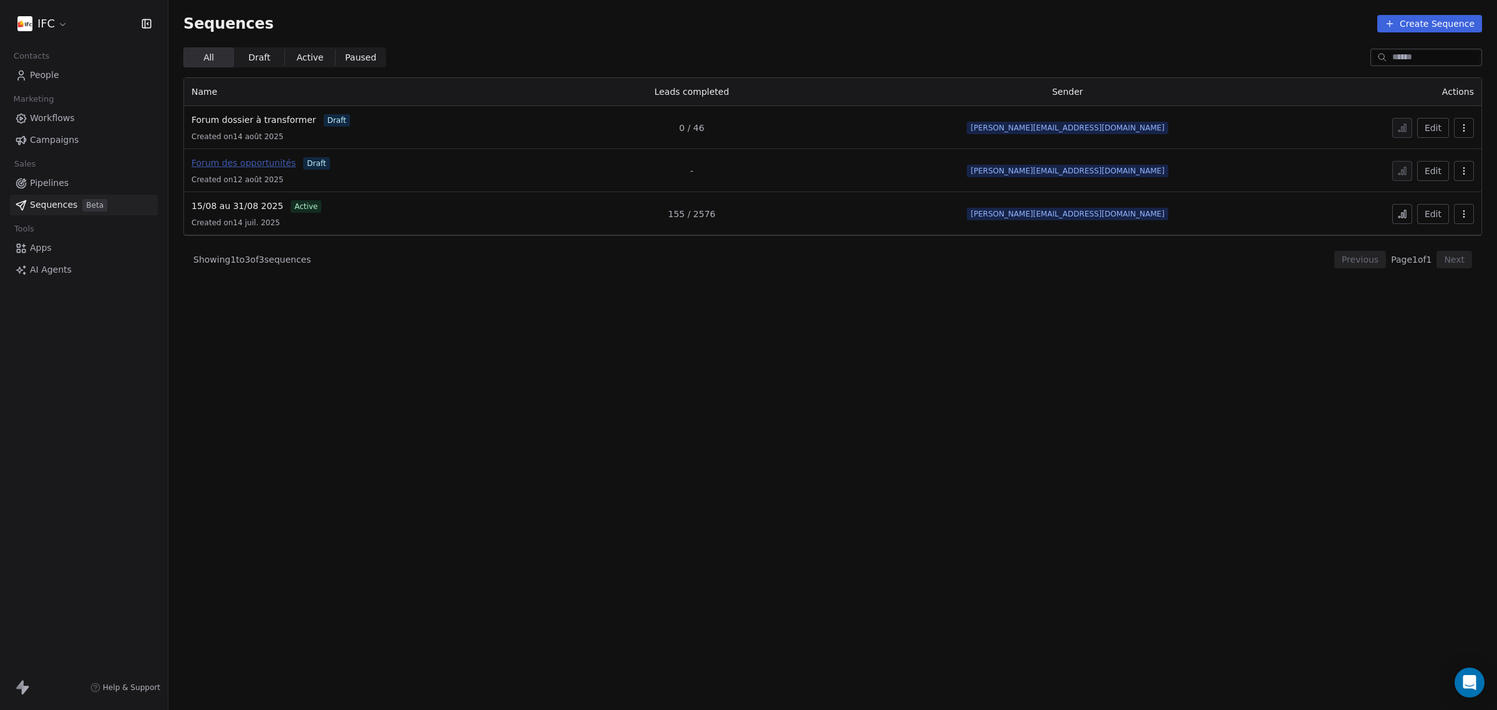
click at [272, 163] on span "Forum des opportunités" at bounding box center [243, 163] width 104 height 10
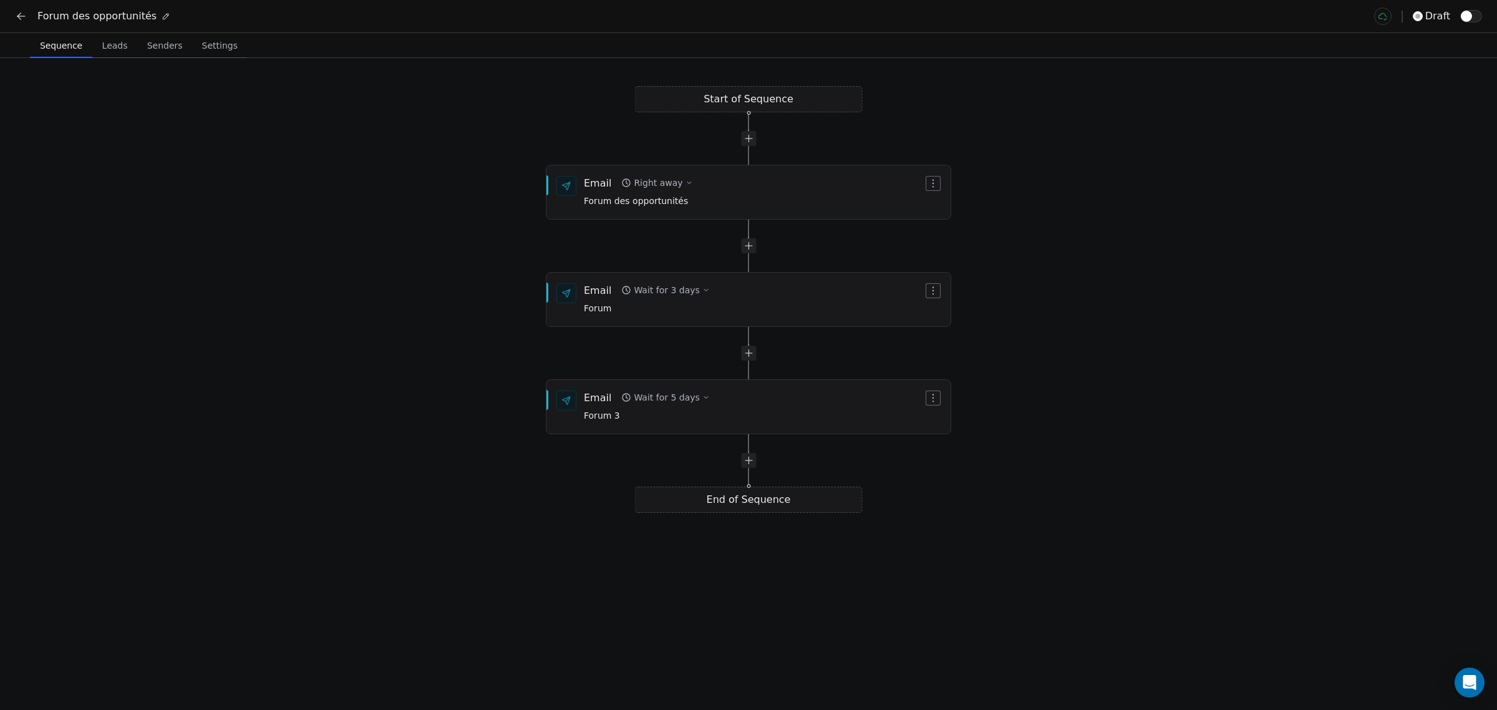
click at [116, 54] on button "Leads Leads" at bounding box center [114, 45] width 45 height 25
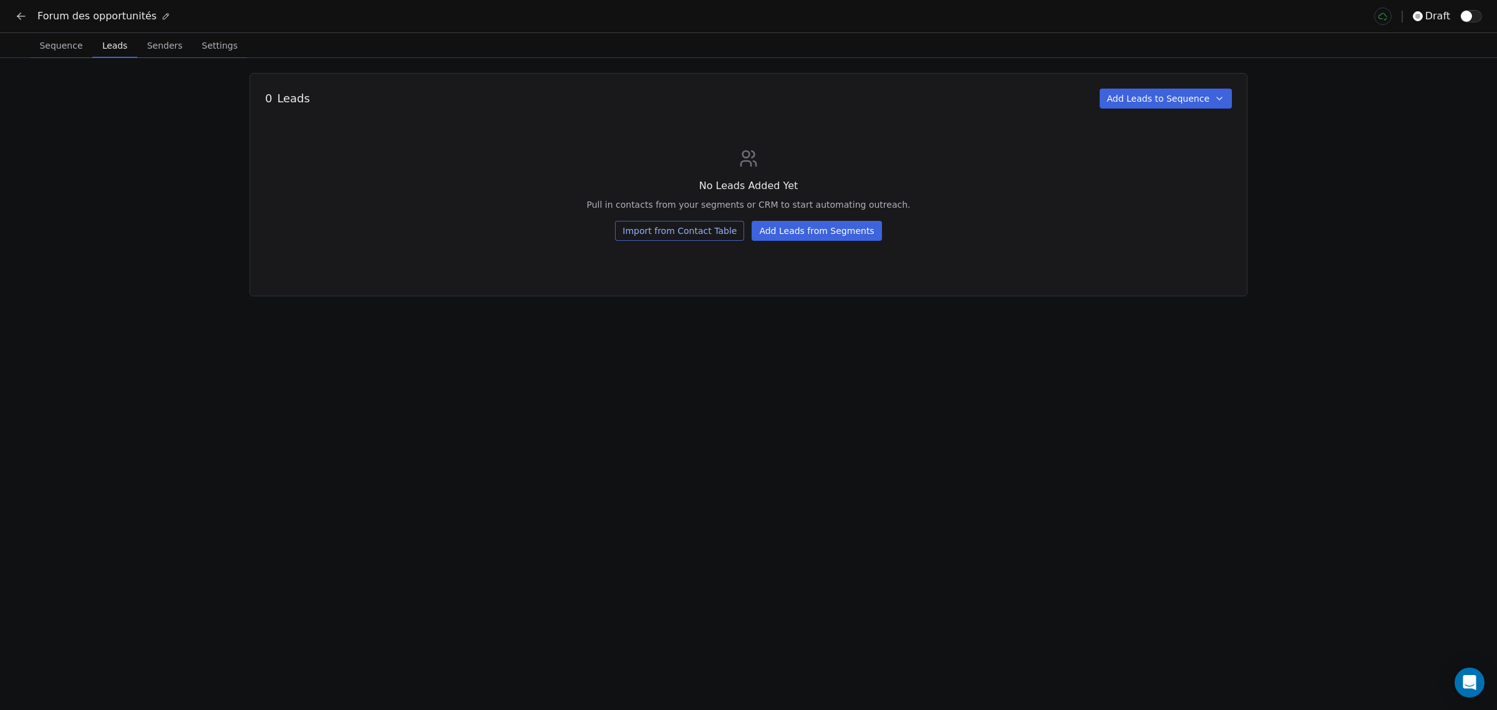
click at [707, 230] on button "Import from Contact Table" at bounding box center [679, 231] width 129 height 20
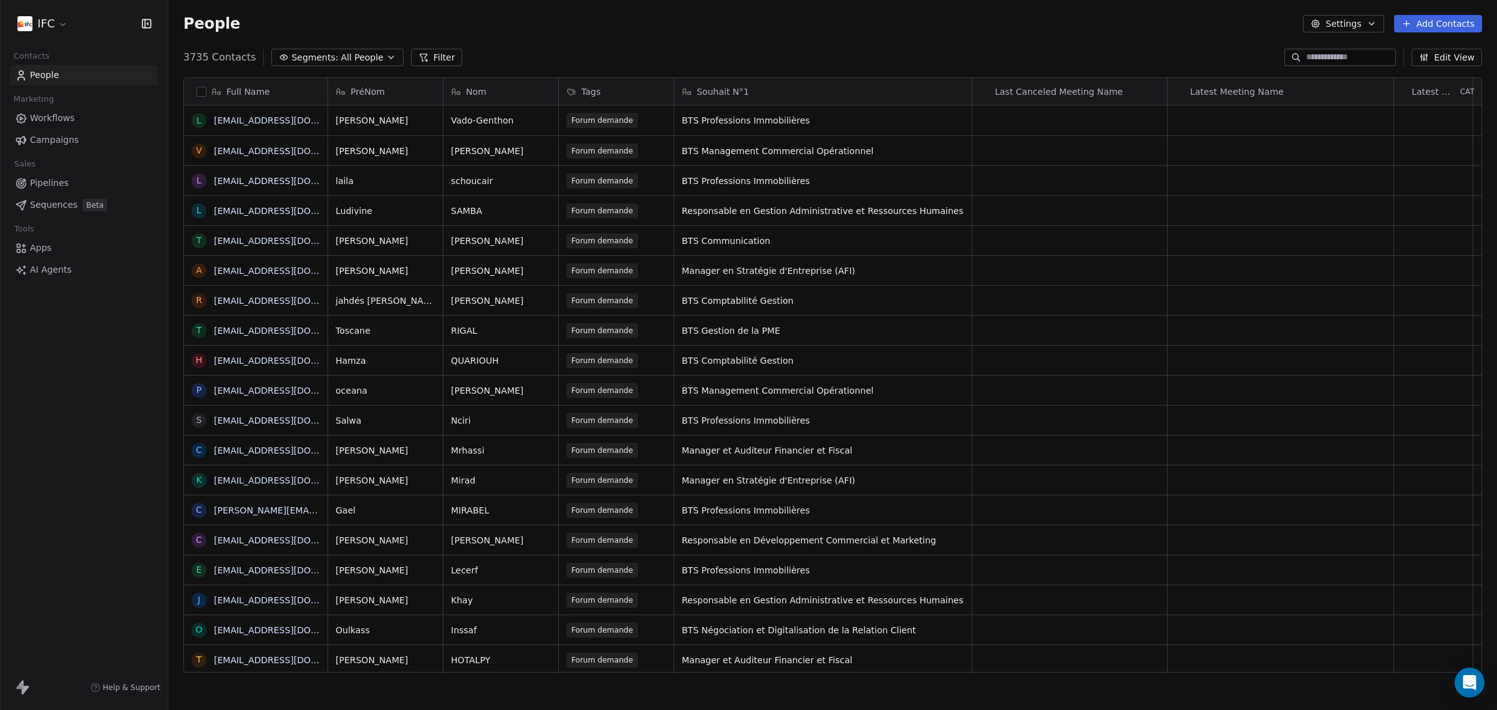
scroll to position [613, 1317]
click at [204, 92] on button "button" at bounding box center [201, 92] width 10 height 10
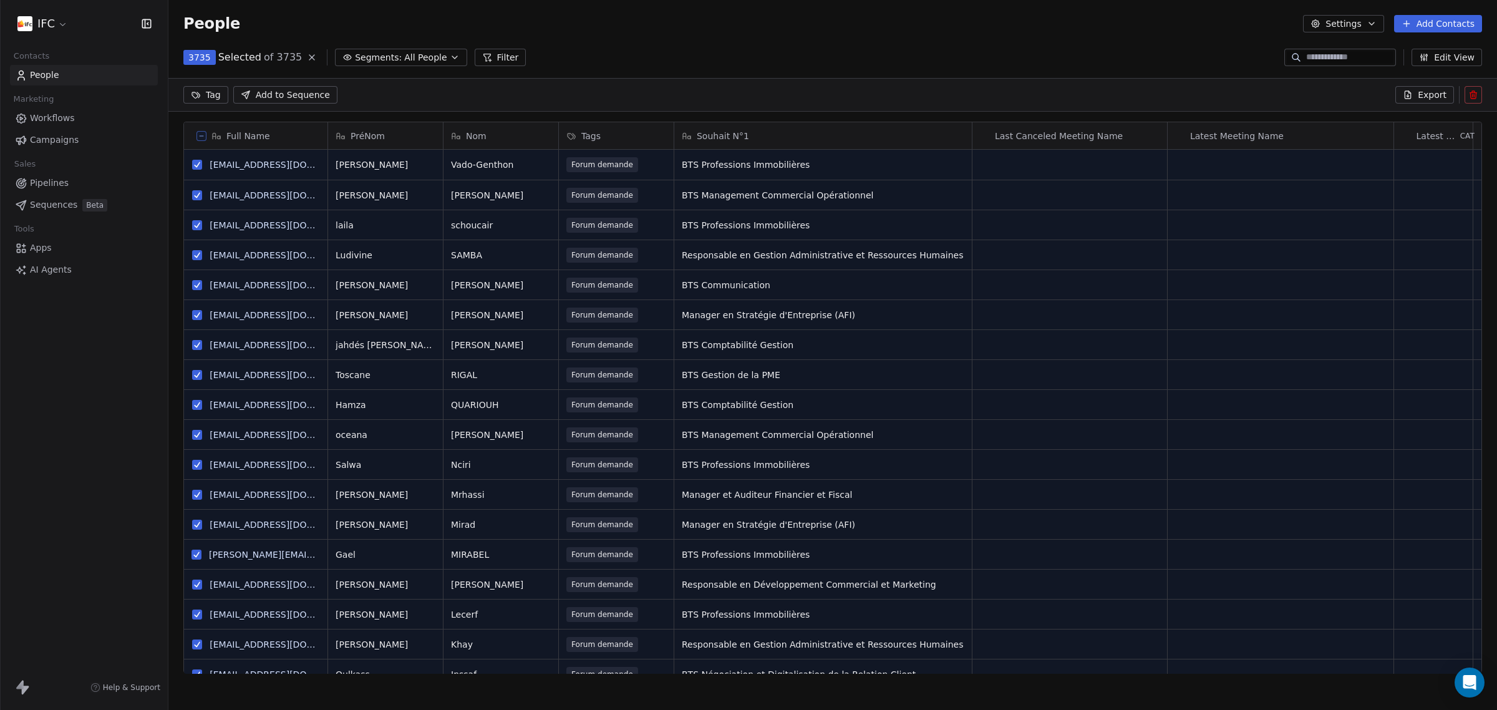
scroll to position [569, 1317]
click at [198, 135] on icon at bounding box center [201, 136] width 6 height 6
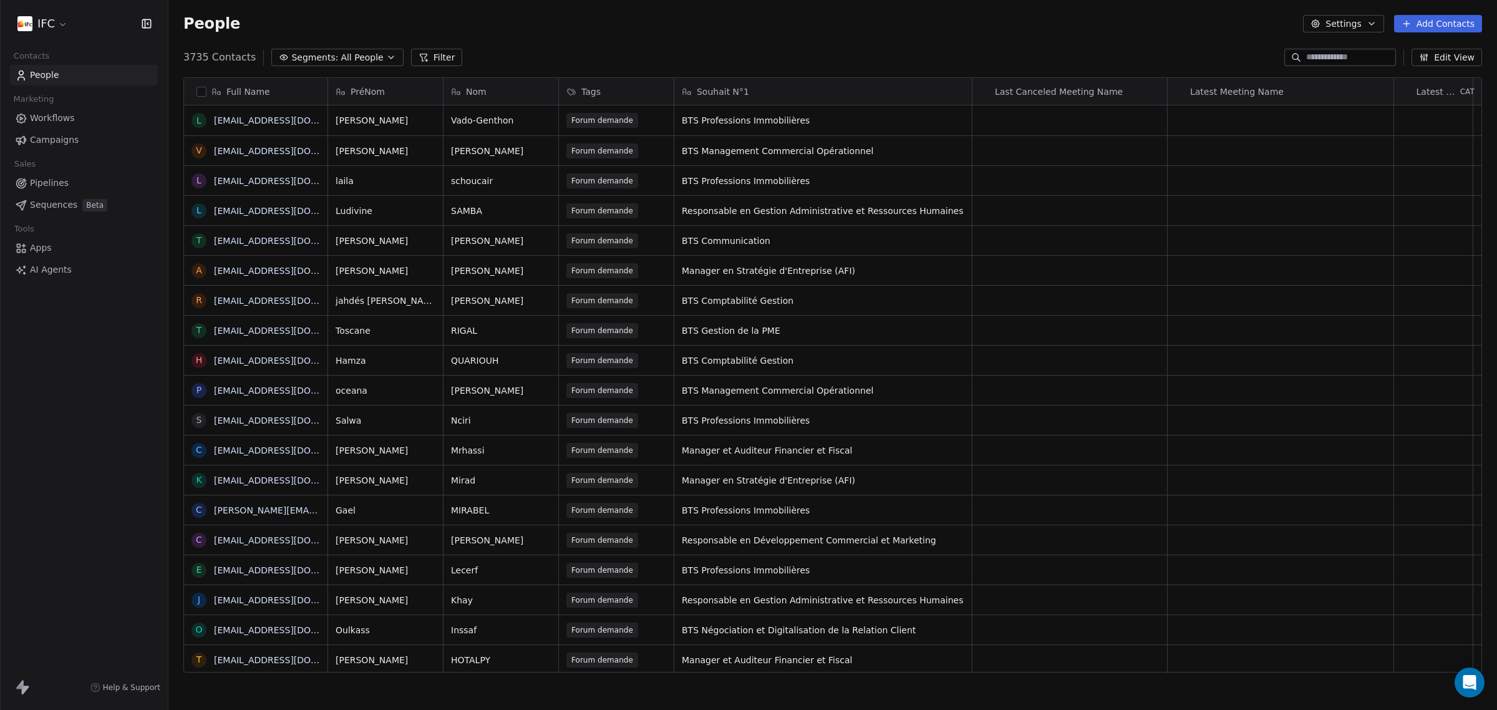
scroll to position [613, 1317]
click at [108, 203] on link "Sequences Beta" at bounding box center [84, 205] width 148 height 21
click at [425, 51] on button "Filter" at bounding box center [437, 57] width 52 height 17
click at [81, 47] on button "Add Filter" at bounding box center [83, 52] width 153 height 22
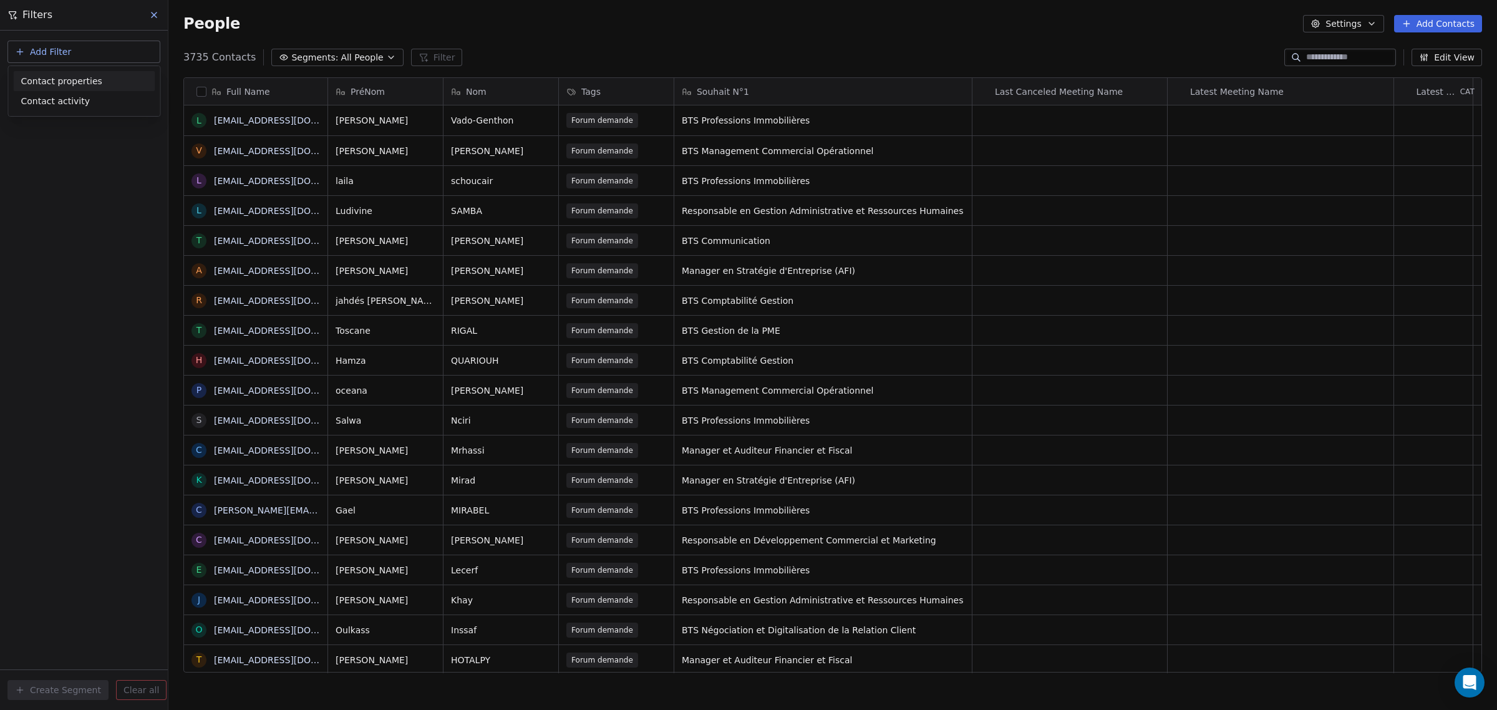
click at [86, 79] on span "Contact properties" at bounding box center [61, 81] width 81 height 13
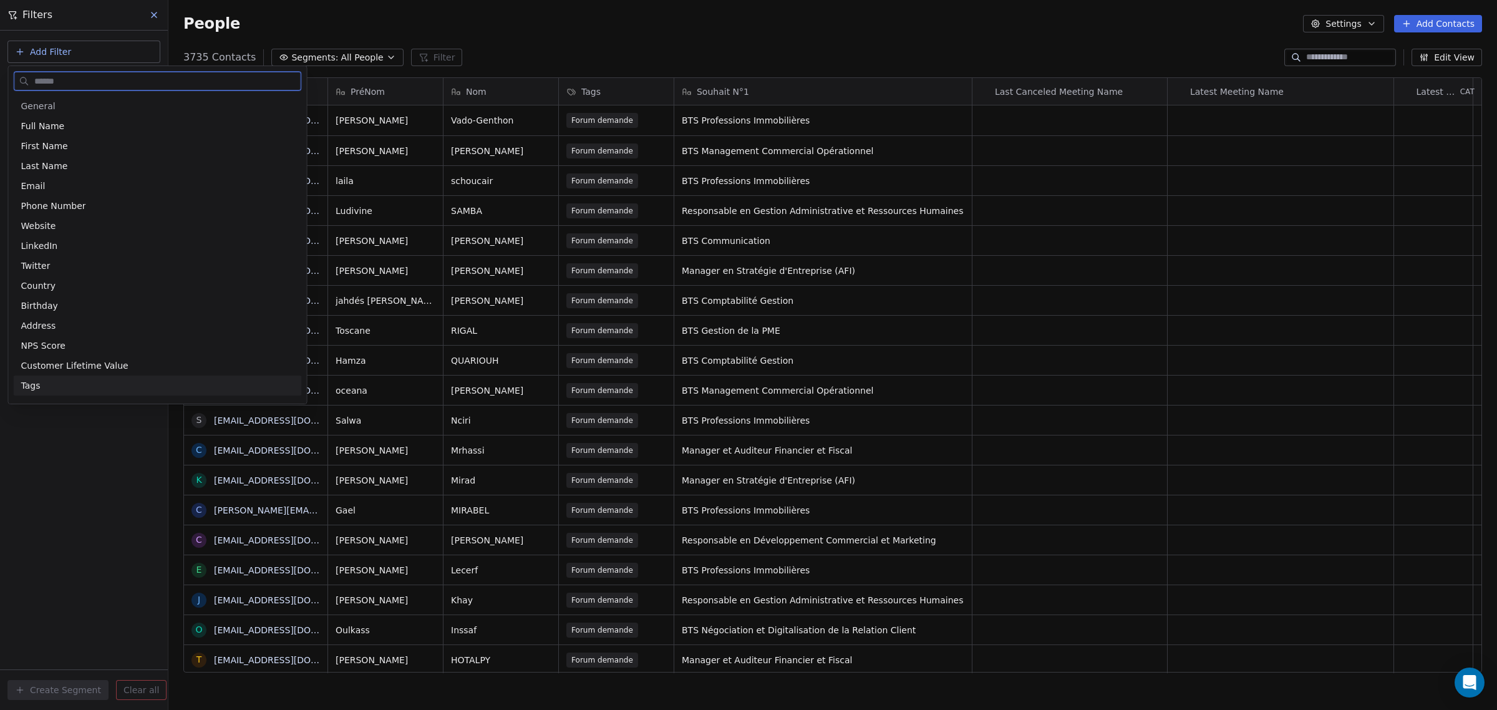
click at [94, 390] on div "Tags" at bounding box center [157, 385] width 273 height 12
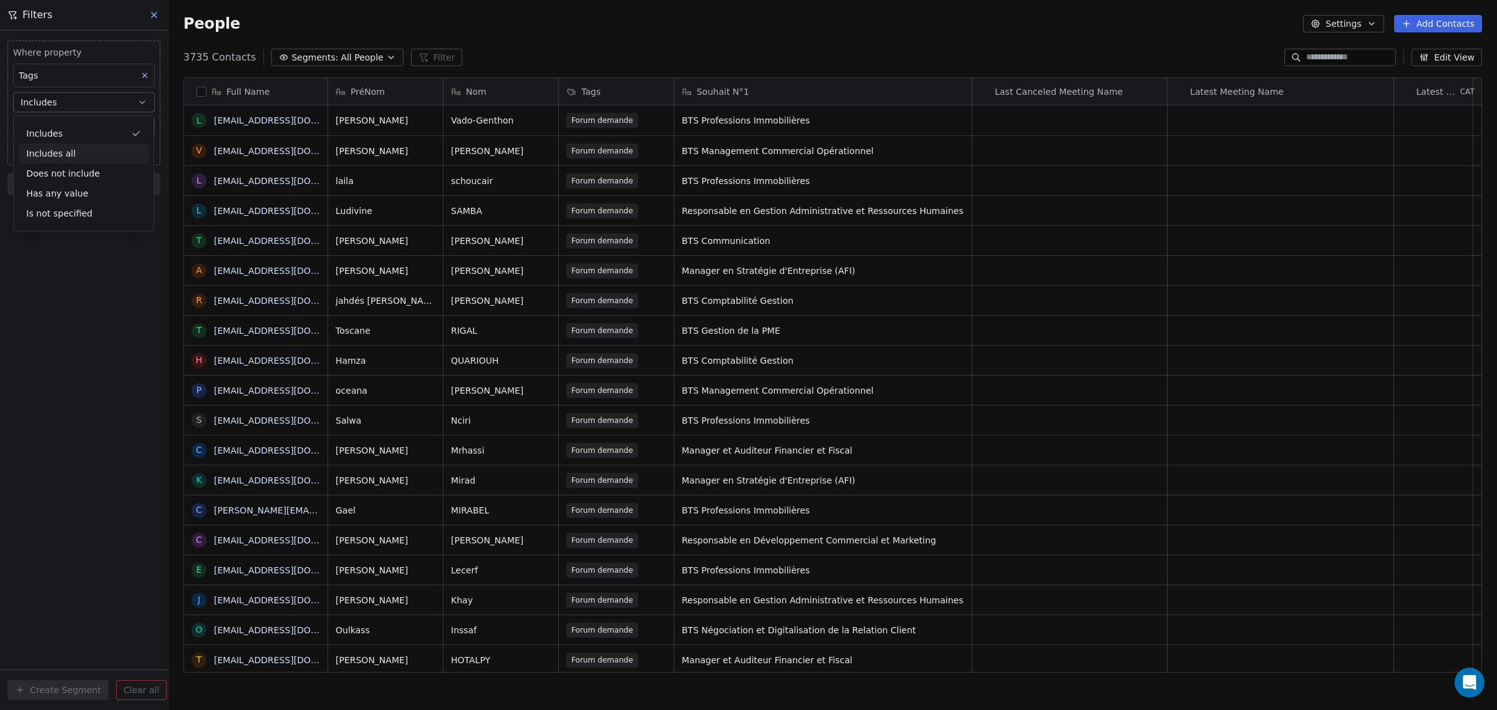
click at [84, 307] on div "Where property Tags Includes Select Tags Add filter to this group Add another f…" at bounding box center [84, 370] width 168 height 679
click at [85, 131] on body "IFC Contacts People Marketing Workflows Campaigns Sales Pipelines Sequences Bet…" at bounding box center [748, 355] width 1497 height 710
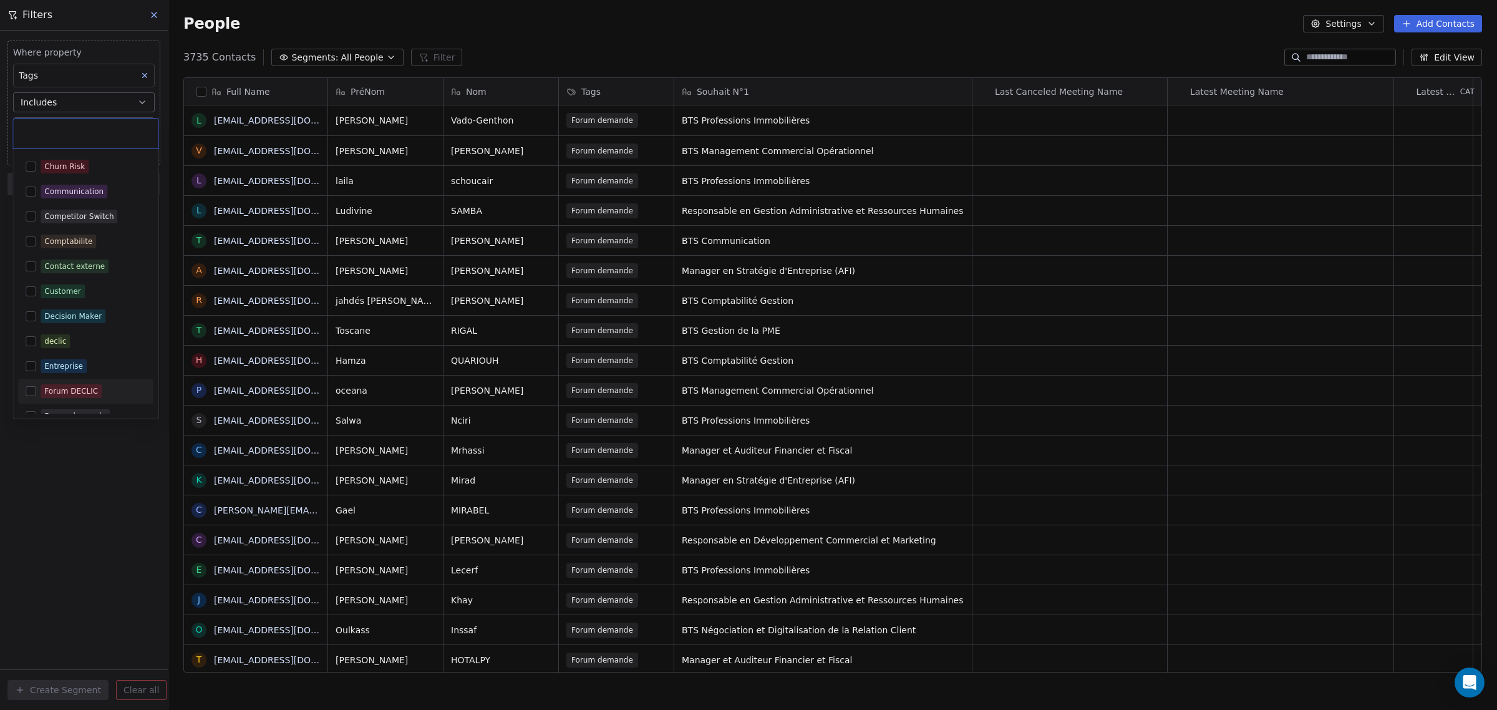
click at [109, 390] on div "Forum DECLIC" at bounding box center [93, 391] width 105 height 14
click at [127, 39] on html "IFC Contacts People Marketing Workflows Campaigns Sales Pipelines Sequences Bet…" at bounding box center [748, 355] width 1497 height 710
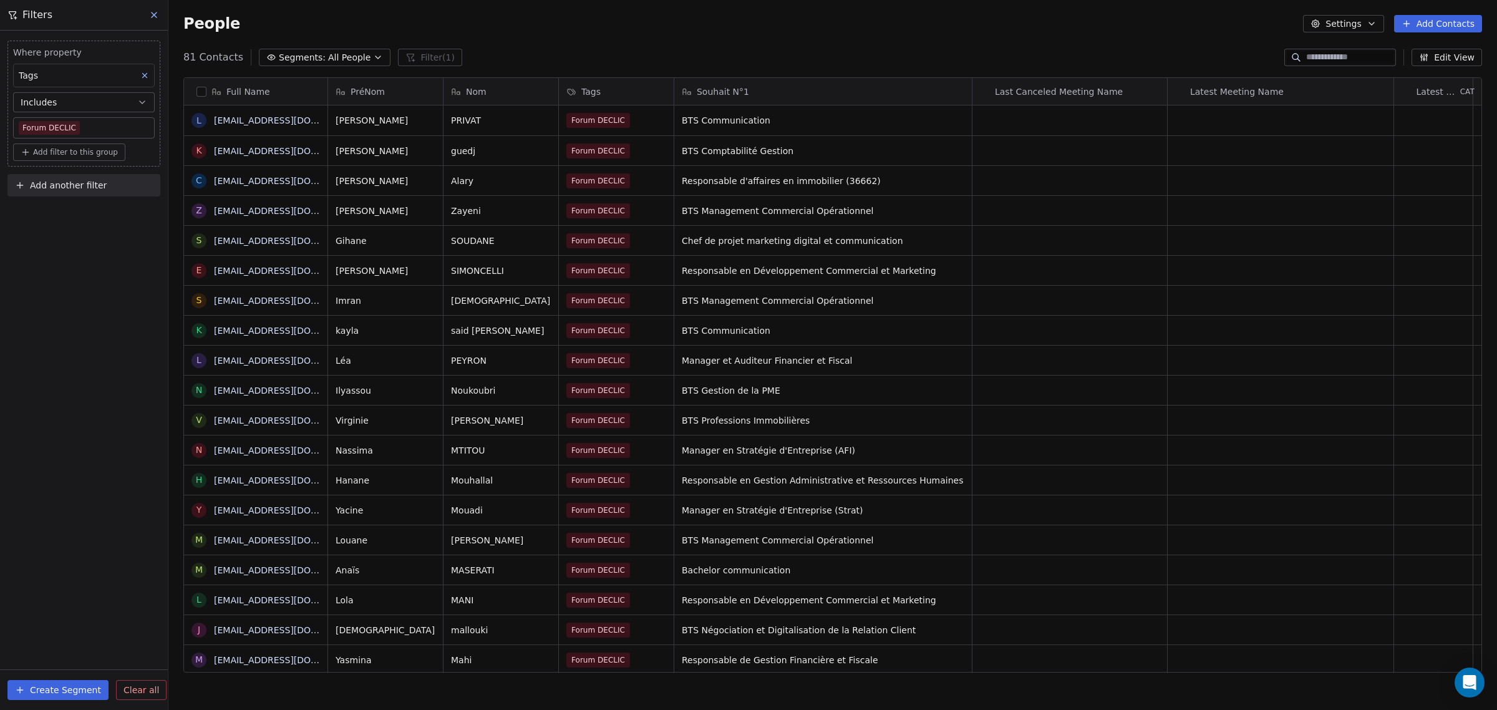
click at [201, 90] on button "button" at bounding box center [201, 92] width 10 height 10
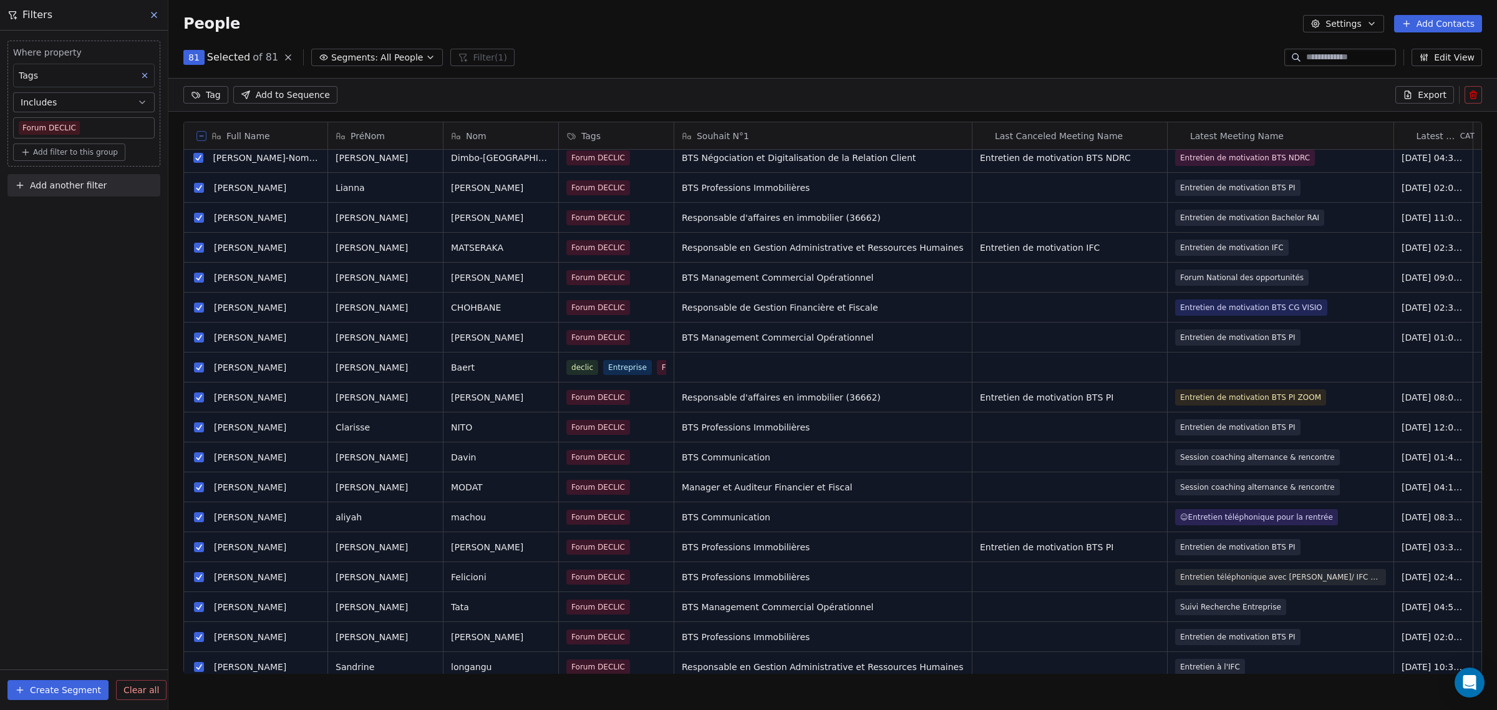
scroll to position [0, 0]
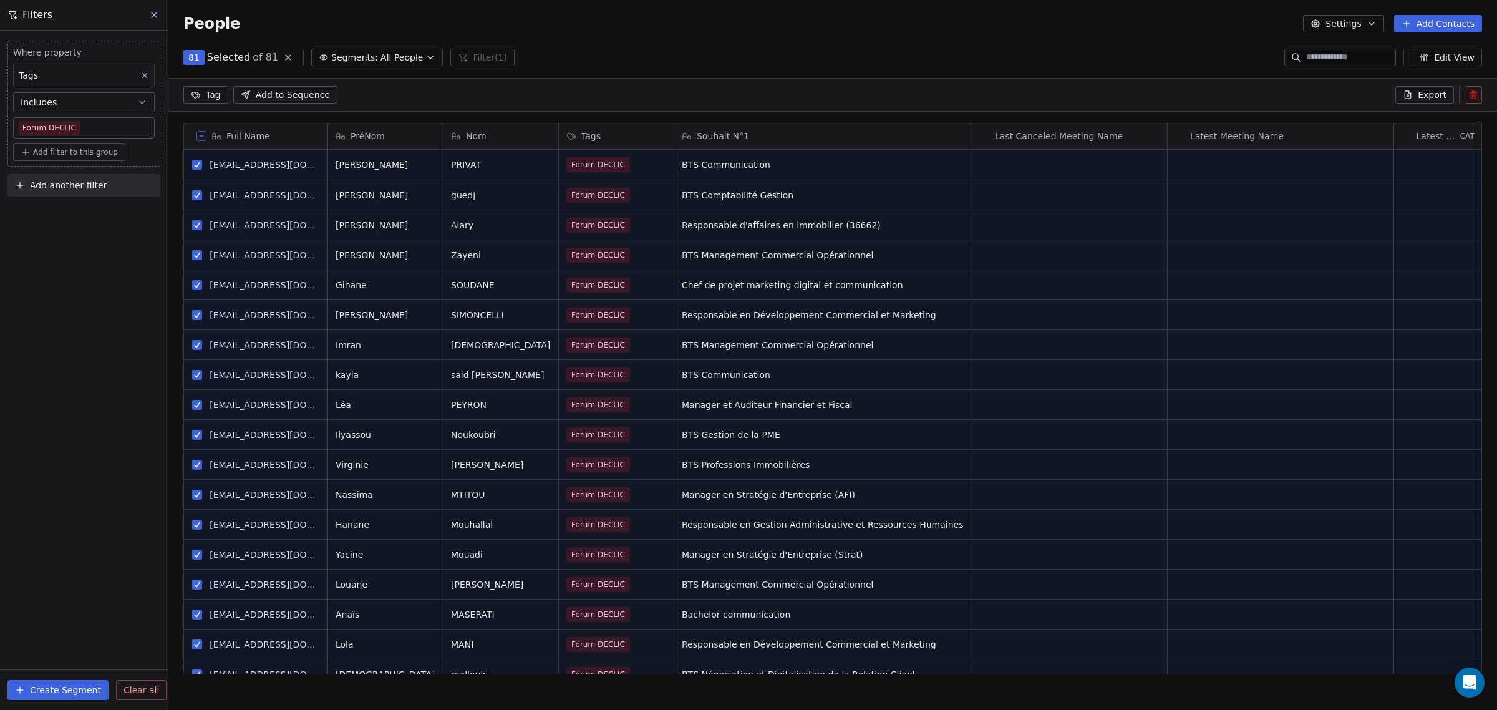
click at [279, 92] on span "Add to Sequence" at bounding box center [293, 95] width 74 height 12
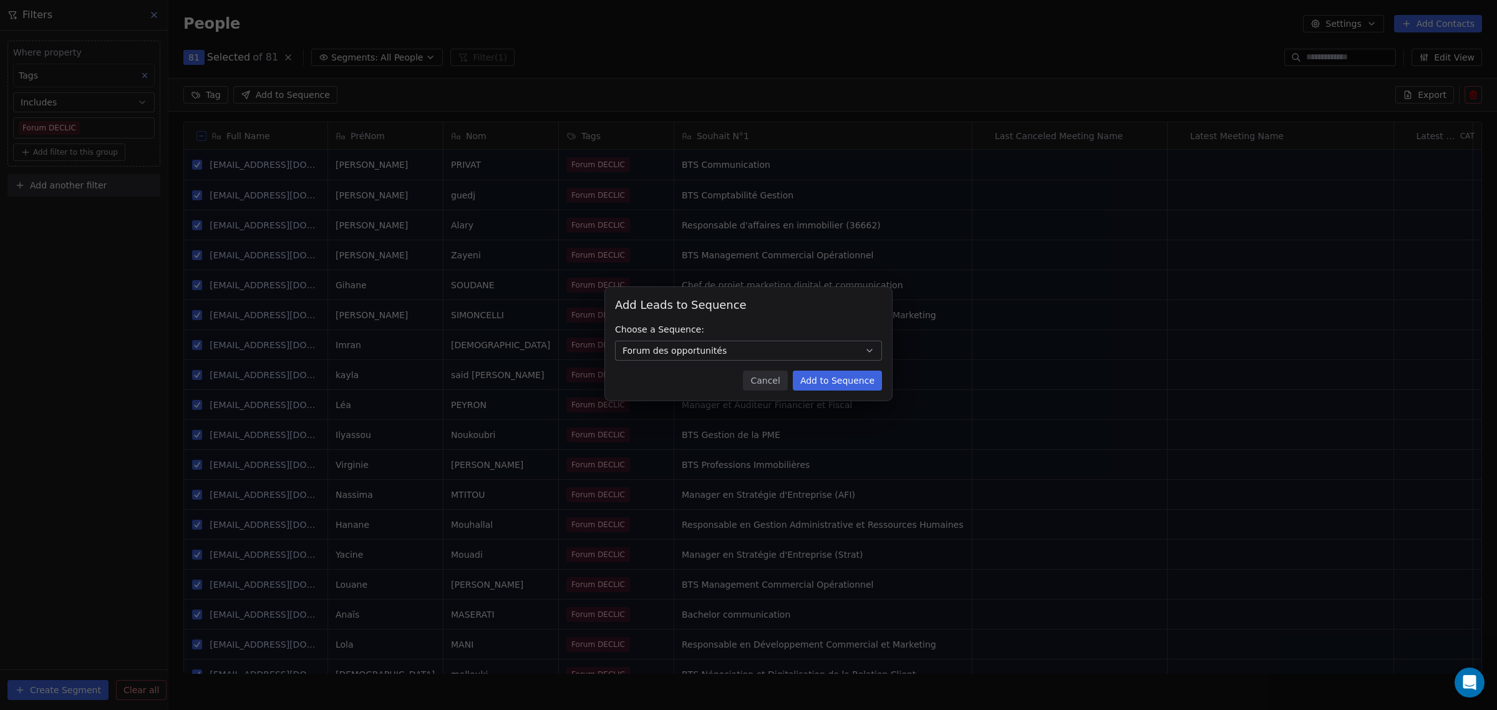
click at [842, 375] on button "Add to Sequence" at bounding box center [837, 381] width 89 height 20
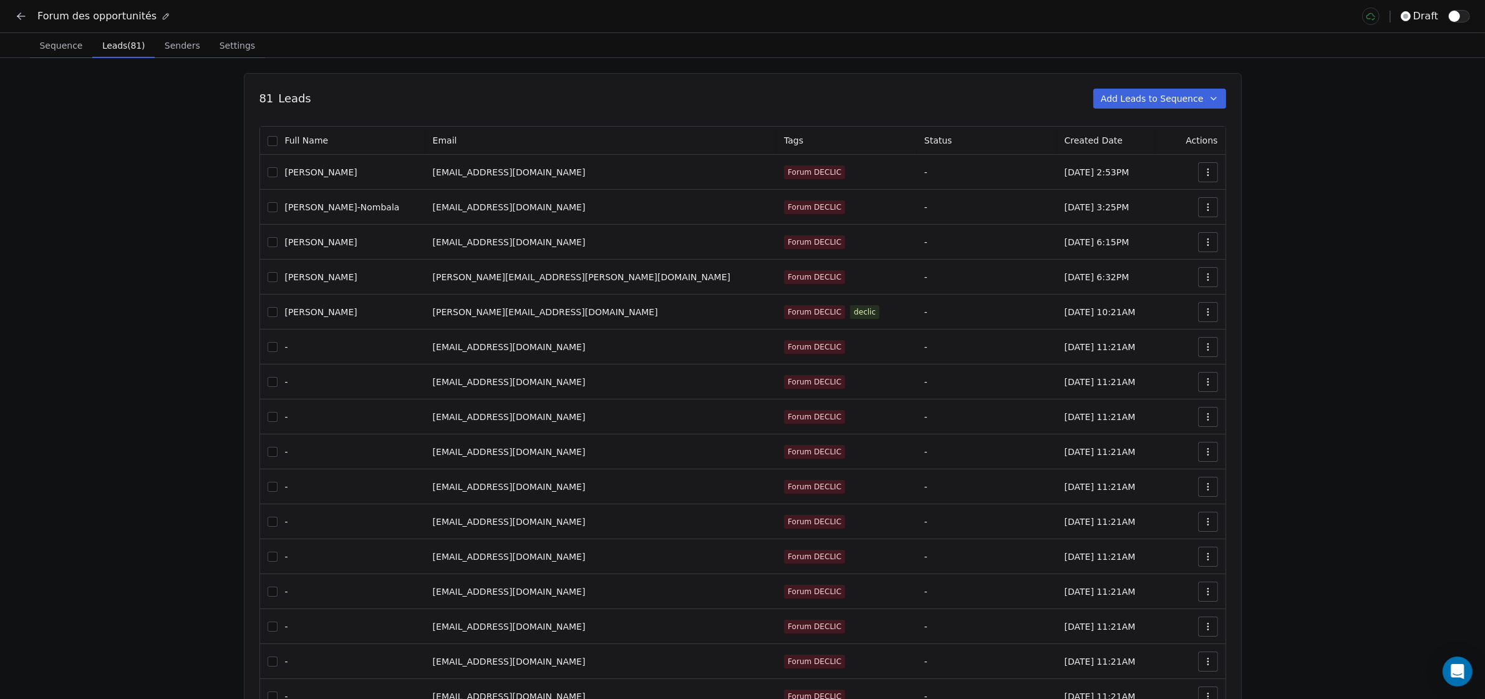
click at [23, 19] on icon at bounding box center [21, 16] width 12 height 12
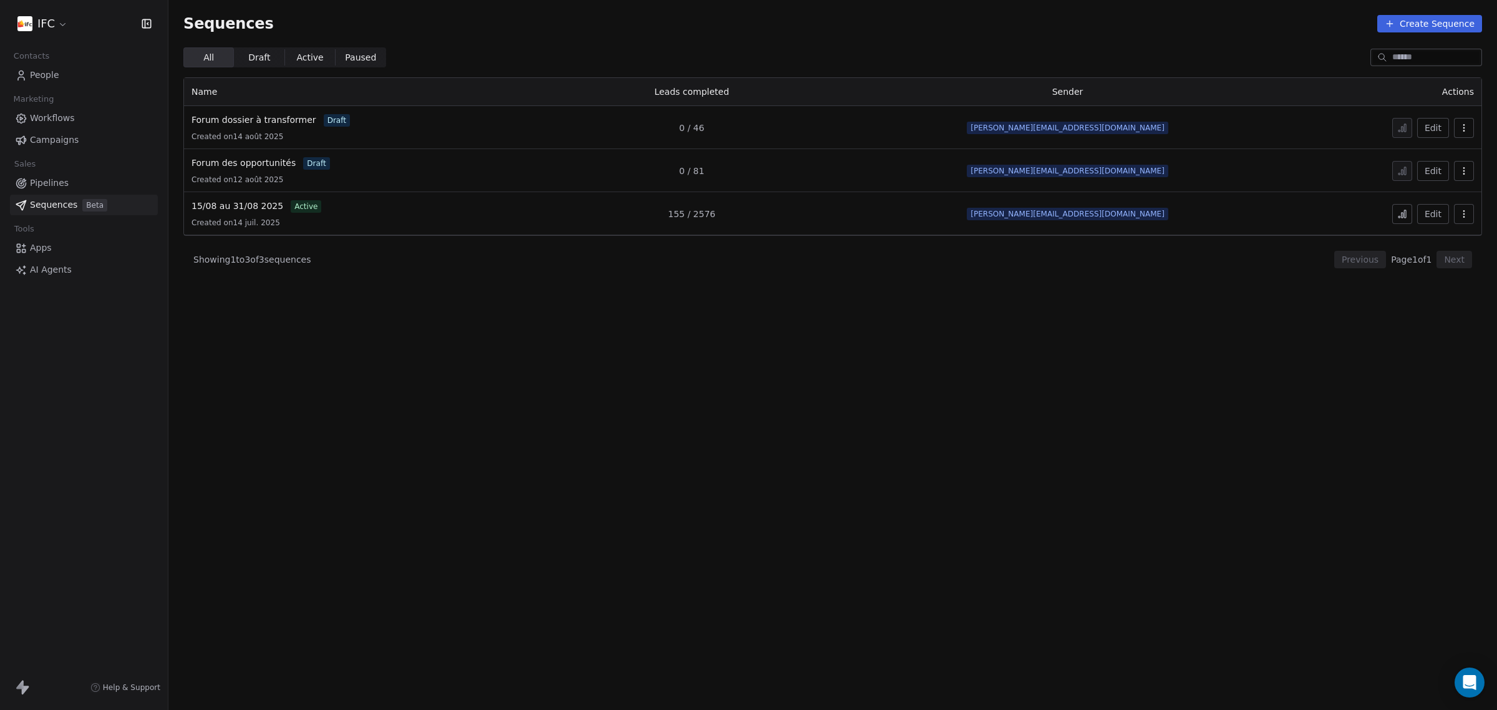
click at [787, 368] on section "Sequences Create Sequence All All Draft Draft Active Active Paused Paused Name …" at bounding box center [832, 355] width 1329 height 710
click at [1090, 356] on section "Sequences Create Sequence All All Draft Draft Active Active Paused Paused Name …" at bounding box center [832, 355] width 1329 height 710
click at [279, 292] on section "Sequences Create Sequence All All Draft Draft Active Active Paused Paused Name …" at bounding box center [832, 355] width 1329 height 710
click at [1433, 175] on button "Edit" at bounding box center [1433, 171] width 32 height 20
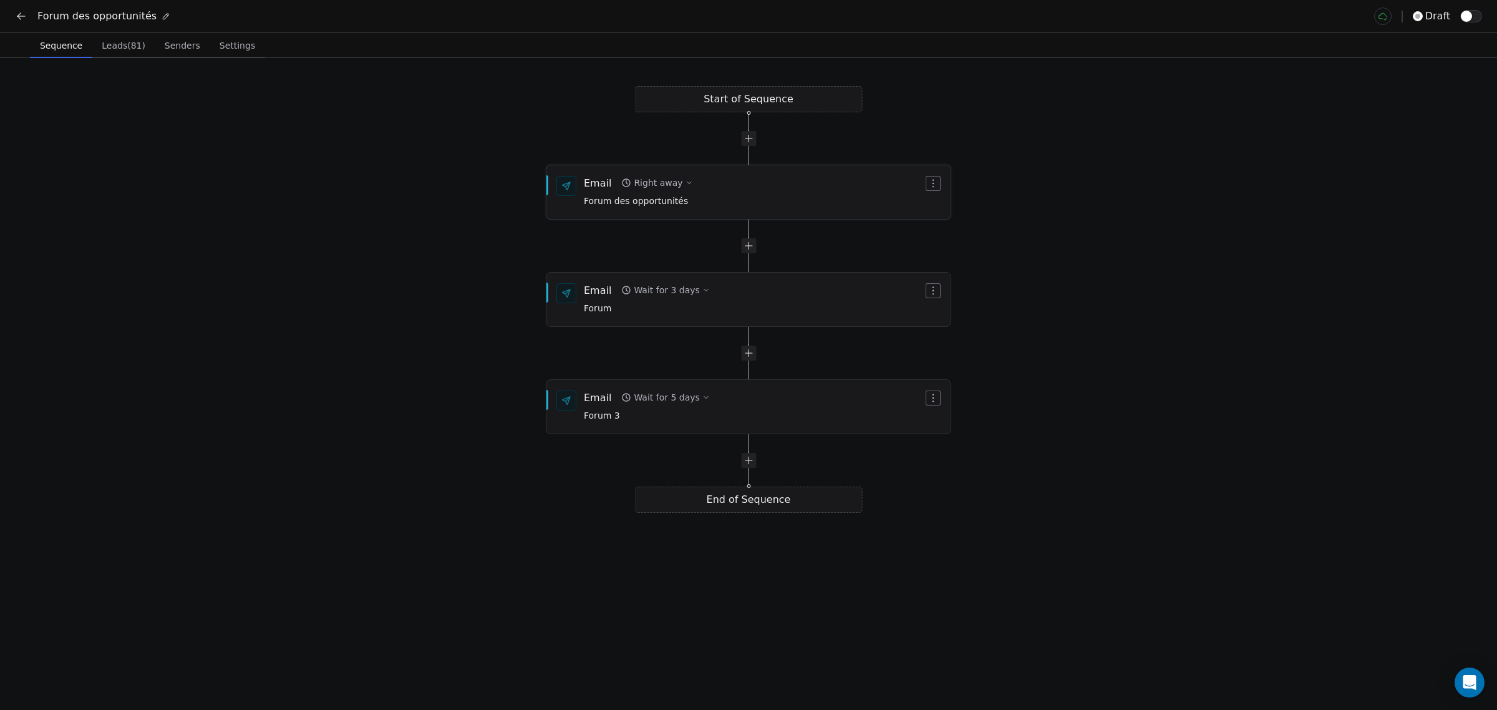
click at [720, 203] on div "Email Right away Forum des opportunités" at bounding box center [753, 192] width 339 height 32
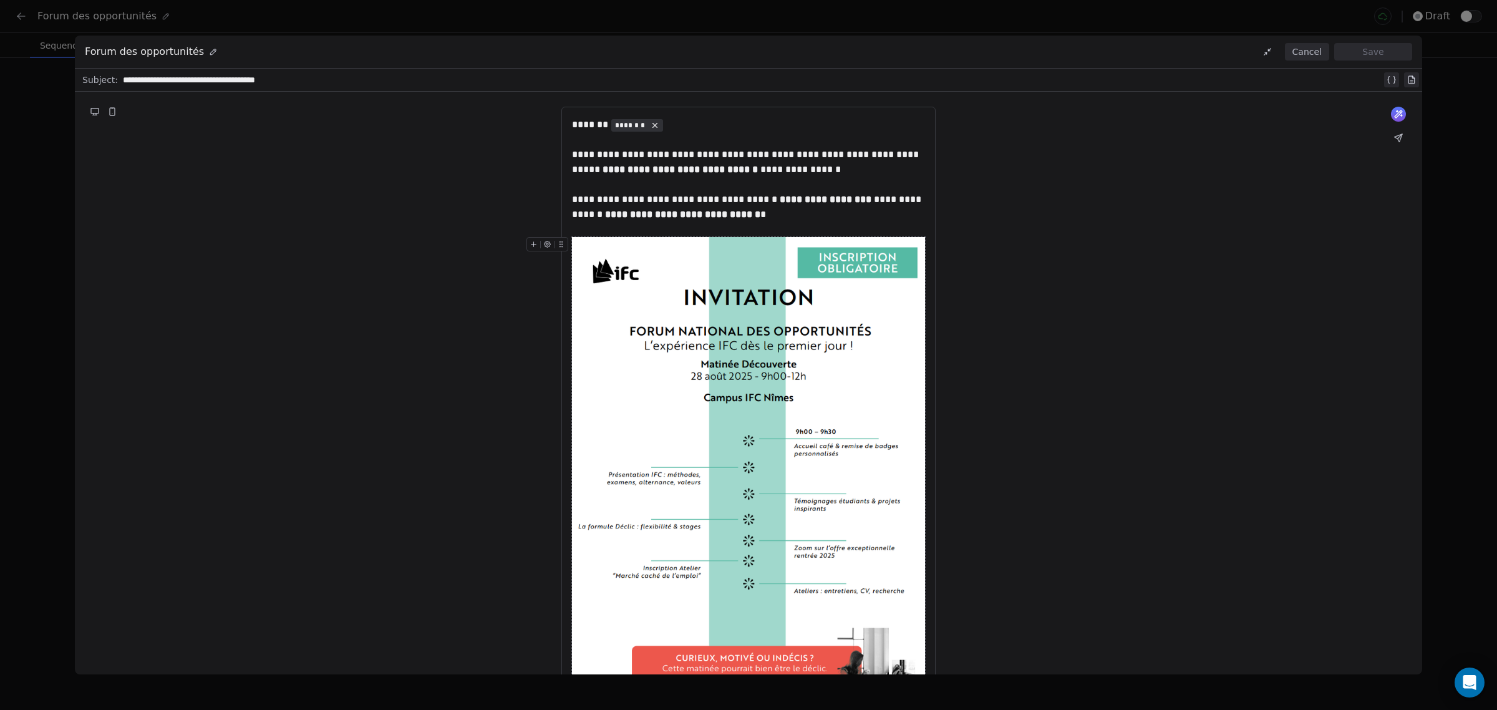
click at [36, 214] on div "**********" at bounding box center [748, 355] width 1497 height 710
click at [1306, 55] on button "Cancel" at bounding box center [1307, 51] width 44 height 17
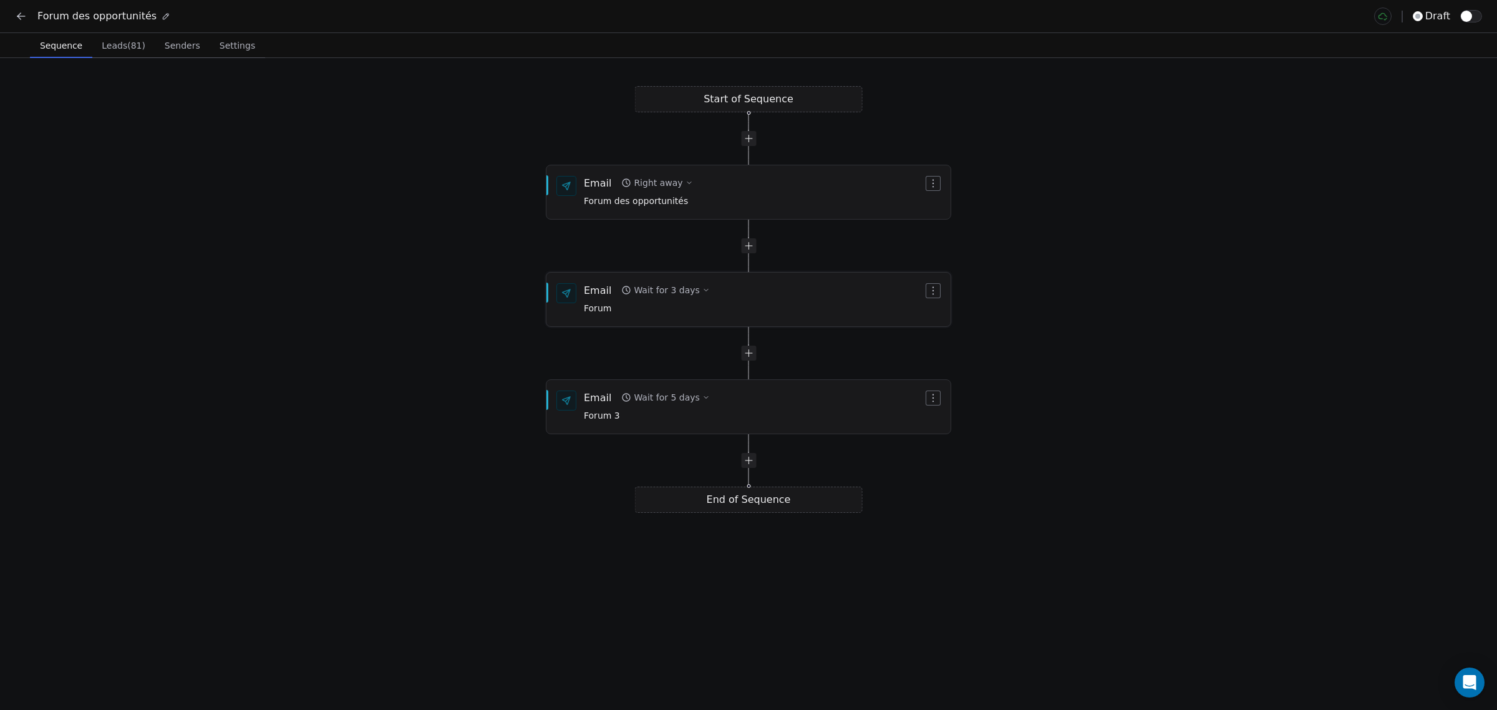
click at [755, 301] on div "Email Wait for 3 days Forum" at bounding box center [753, 299] width 339 height 32
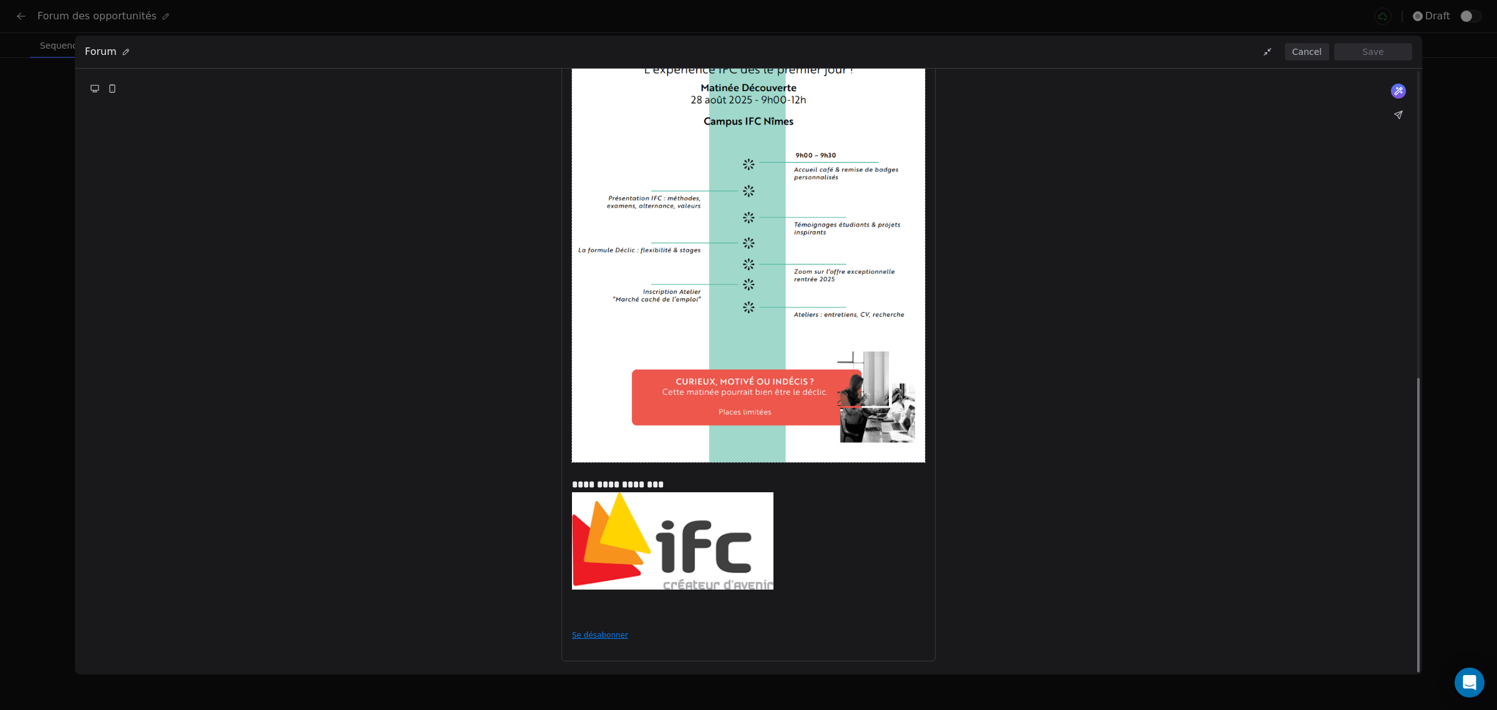
scroll to position [632, 0]
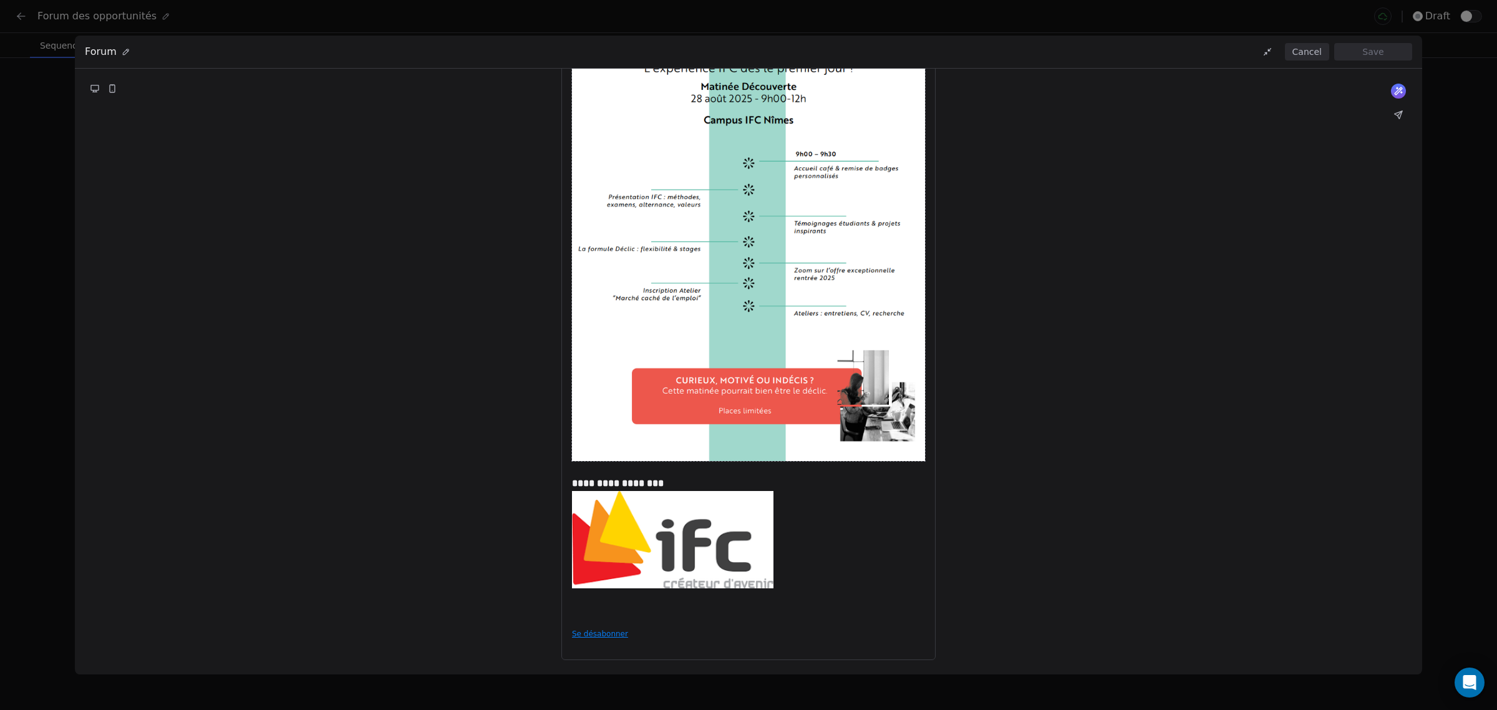
click at [1320, 57] on button "Cancel" at bounding box center [1307, 51] width 44 height 17
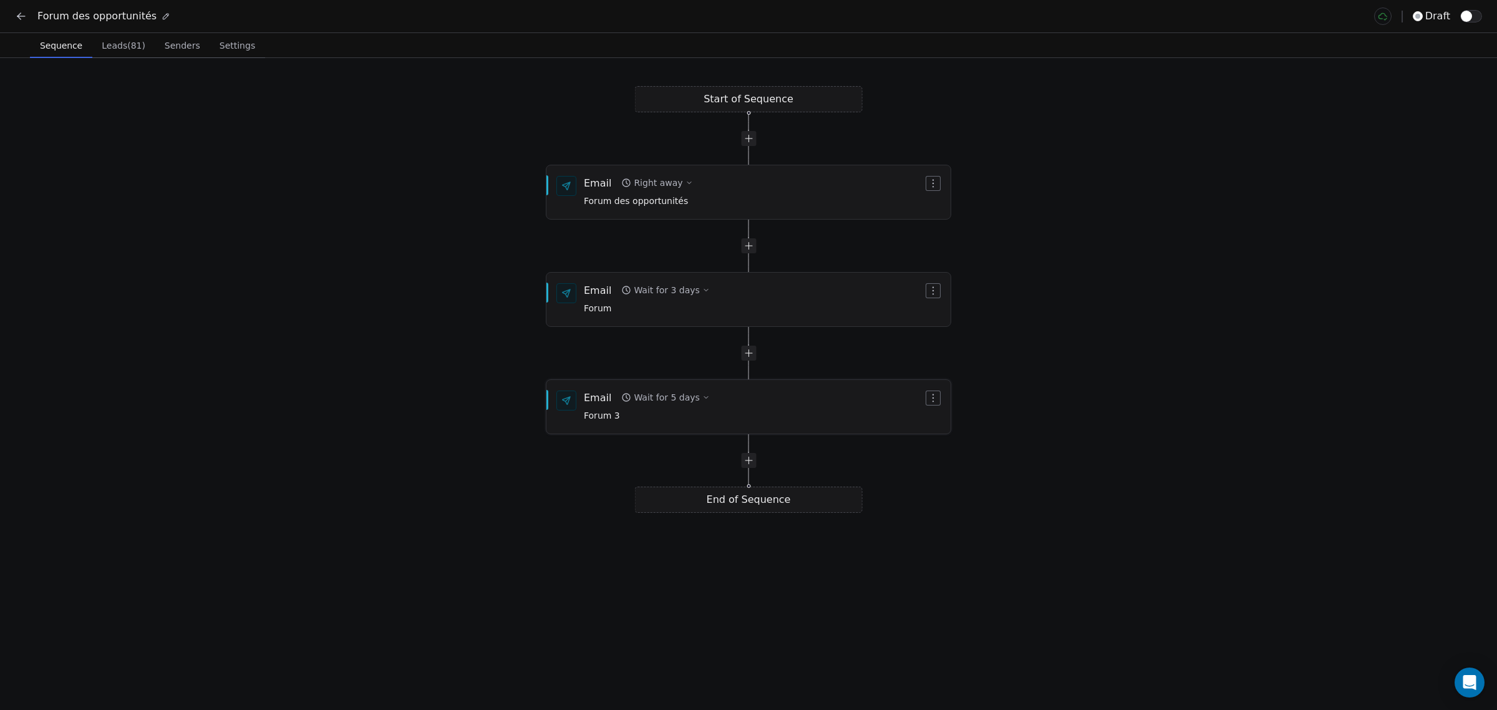
click at [778, 416] on div "Email Wait for 5 days Forum 3" at bounding box center [753, 406] width 339 height 32
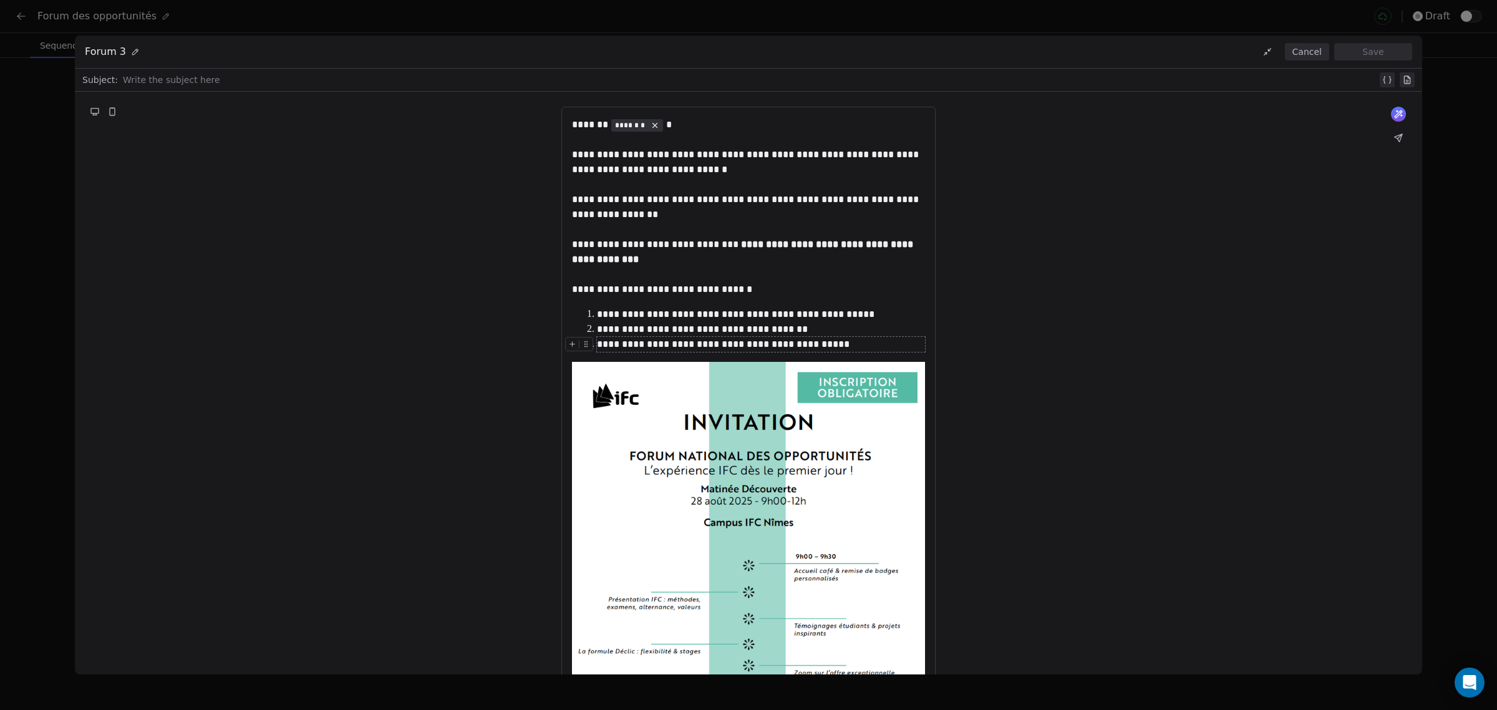
click at [1087, 357] on div "**********" at bounding box center [748, 644] width 1347 height 1105
